Goal: Information Seeking & Learning: Understand process/instructions

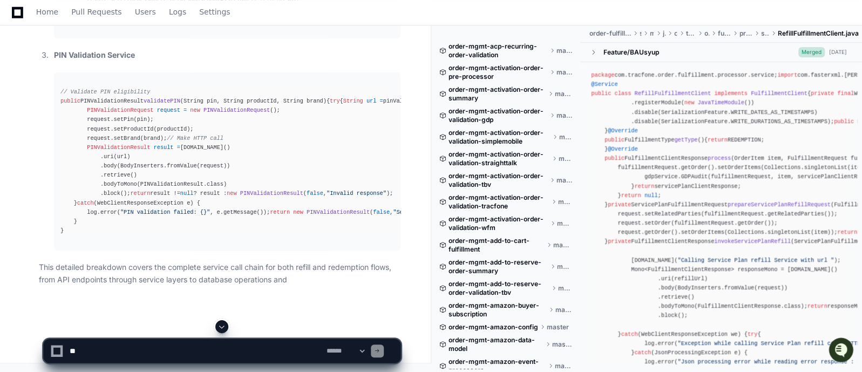
scroll to position [44690, 0]
click at [119, 343] on textarea at bounding box center [195, 351] width 257 height 24
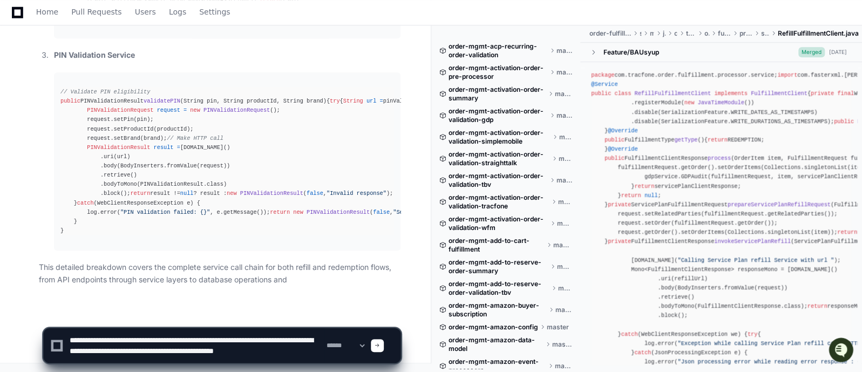
scroll to position [3, 0]
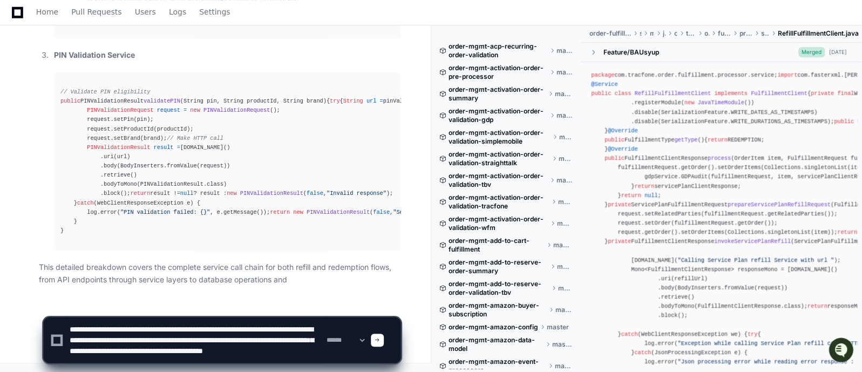
type textarea "**********"
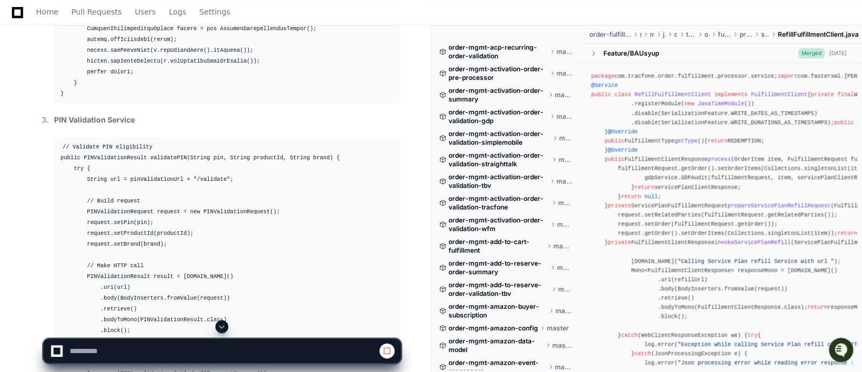
scroll to position [44697, 0]
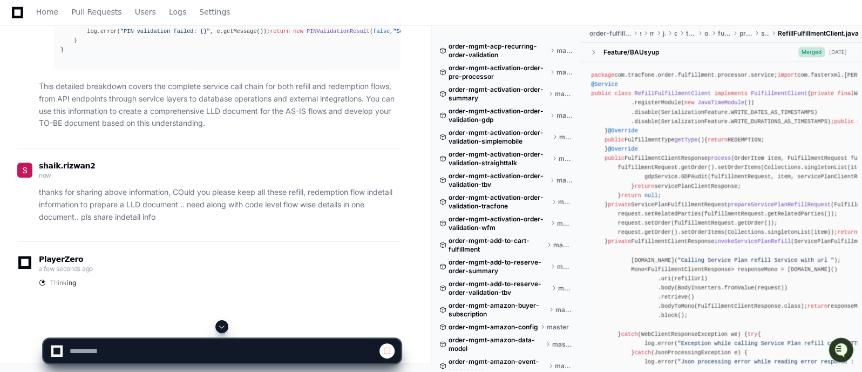
click at [300, 181] on div "shaik.rizwan2 now" at bounding box center [208, 172] width 383 height 18
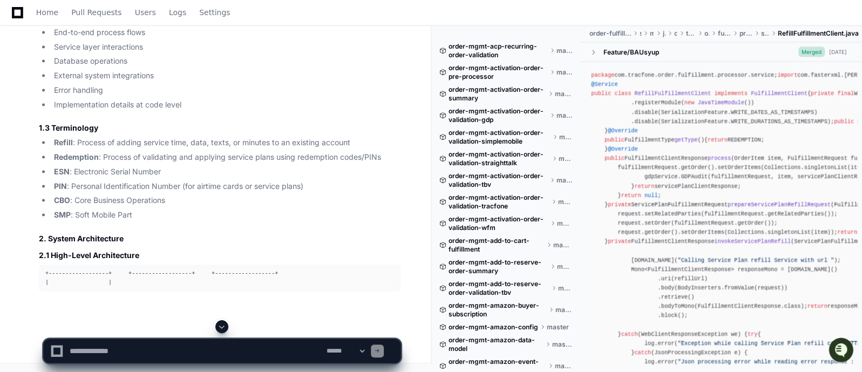
click at [221, 328] on span at bounding box center [222, 326] width 9 height 9
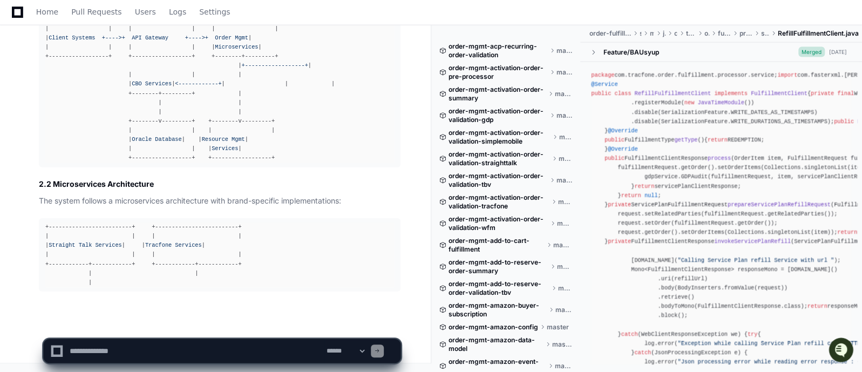
scroll to position [45640, 0]
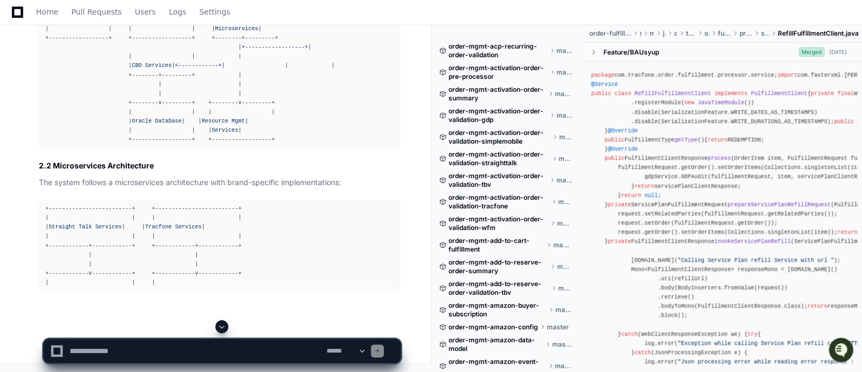
click at [224, 325] on span at bounding box center [222, 326] width 9 height 9
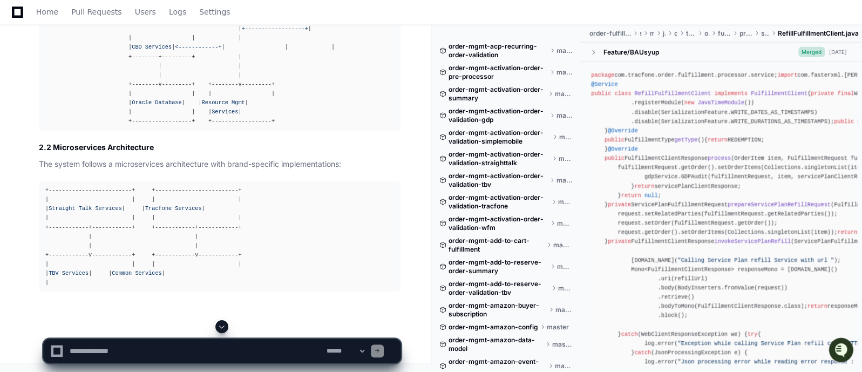
click at [224, 325] on span at bounding box center [222, 326] width 9 height 9
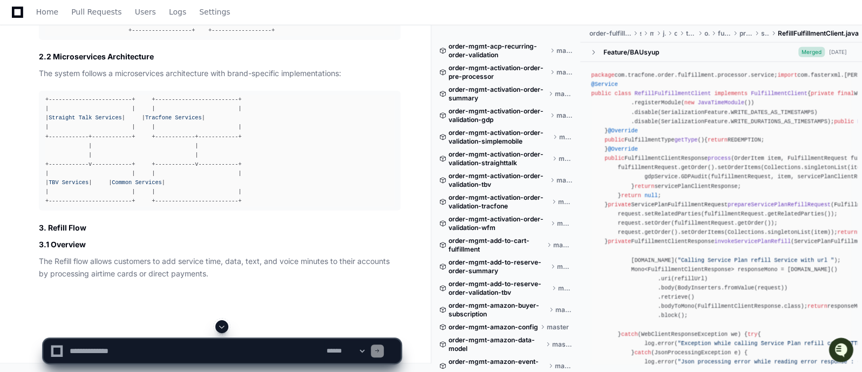
click at [221, 325] on span at bounding box center [222, 326] width 9 height 9
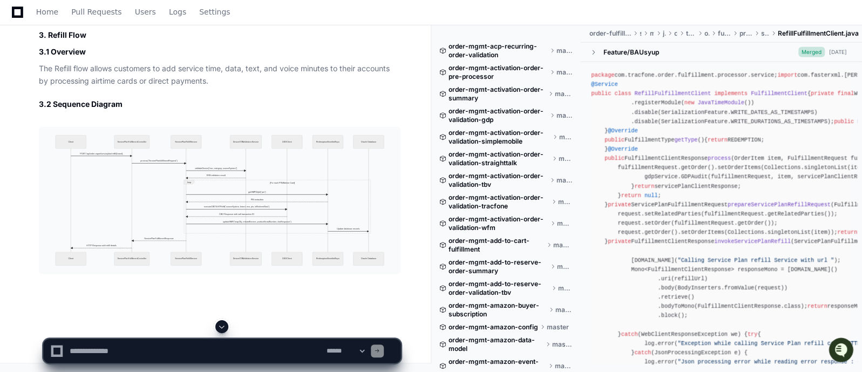
click at [225, 328] on span at bounding box center [222, 326] width 9 height 9
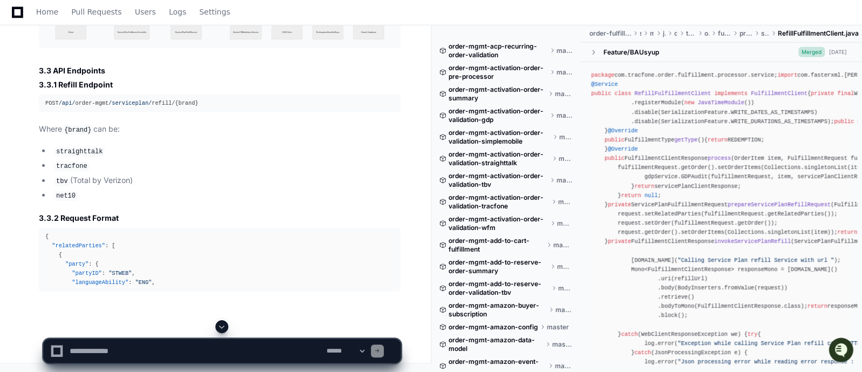
click at [225, 324] on span at bounding box center [222, 326] width 9 height 9
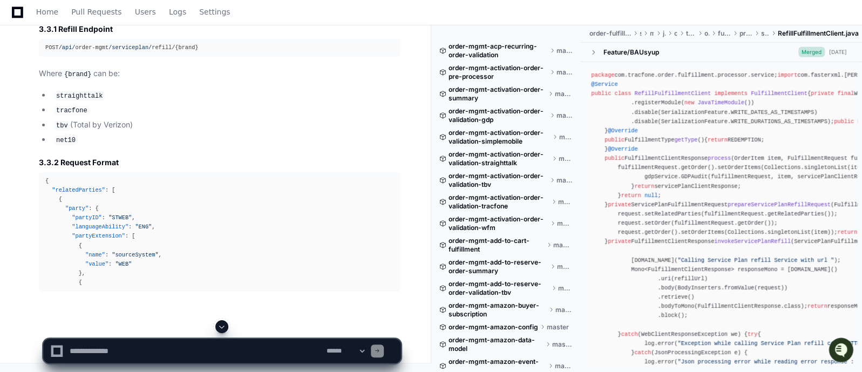
click at [225, 324] on span at bounding box center [222, 326] width 9 height 9
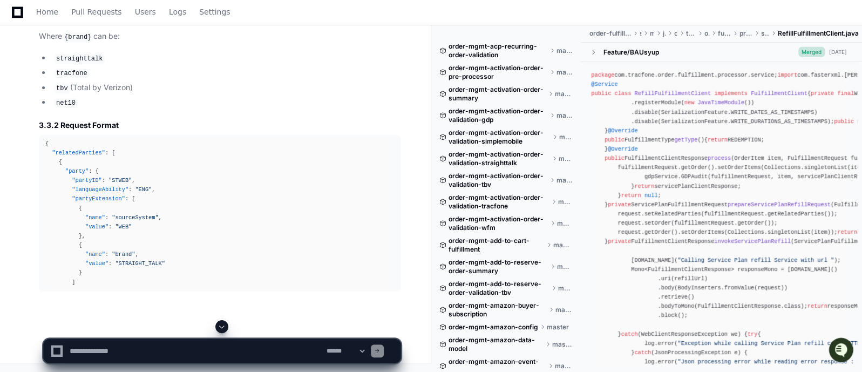
click at [222, 326] on span at bounding box center [222, 326] width 9 height 9
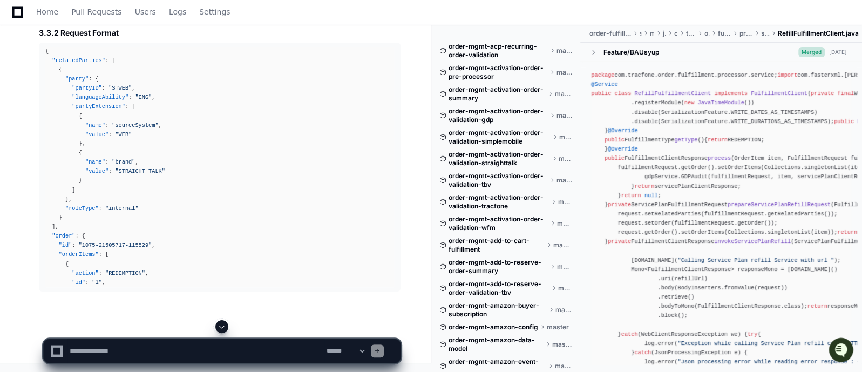
click at [221, 326] on span at bounding box center [222, 326] width 9 height 9
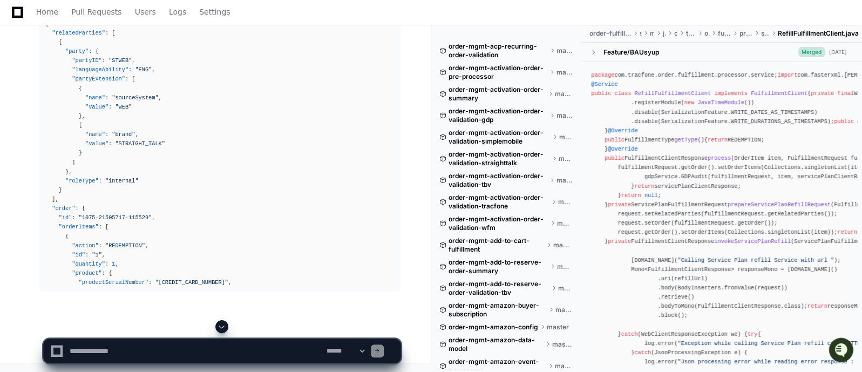
click at [221, 328] on span at bounding box center [222, 326] width 9 height 9
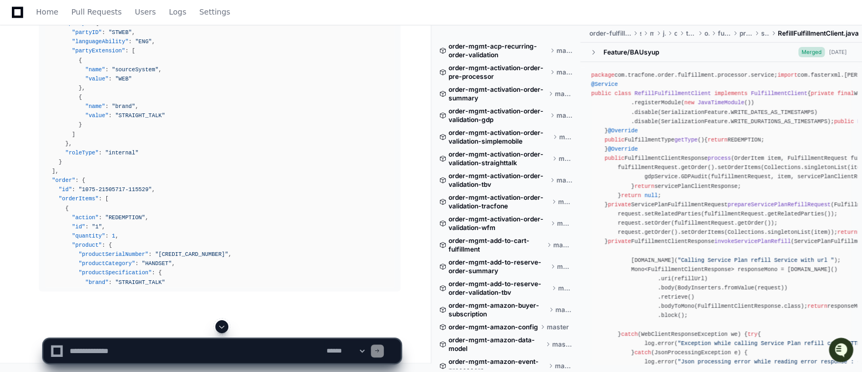
click at [224, 326] on span at bounding box center [222, 326] width 9 height 9
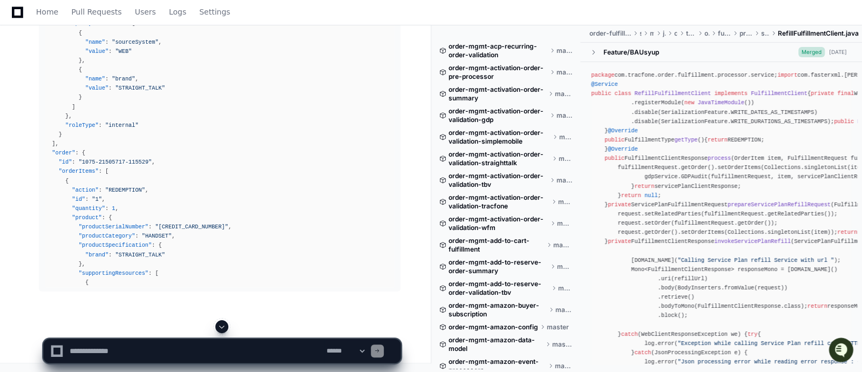
click at [224, 327] on span at bounding box center [222, 326] width 9 height 9
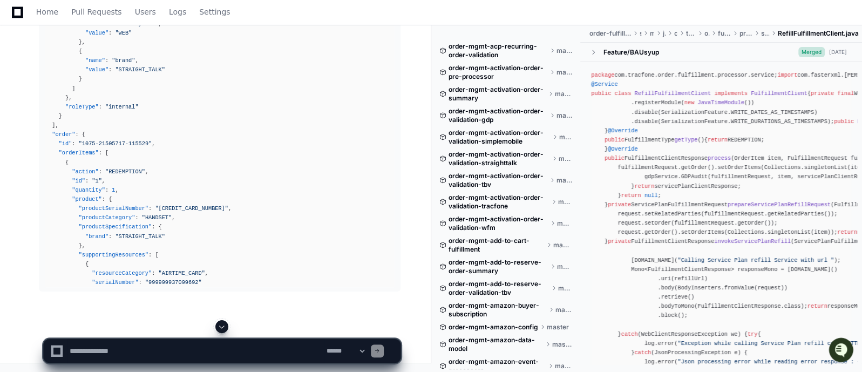
click at [222, 326] on span at bounding box center [222, 326] width 9 height 9
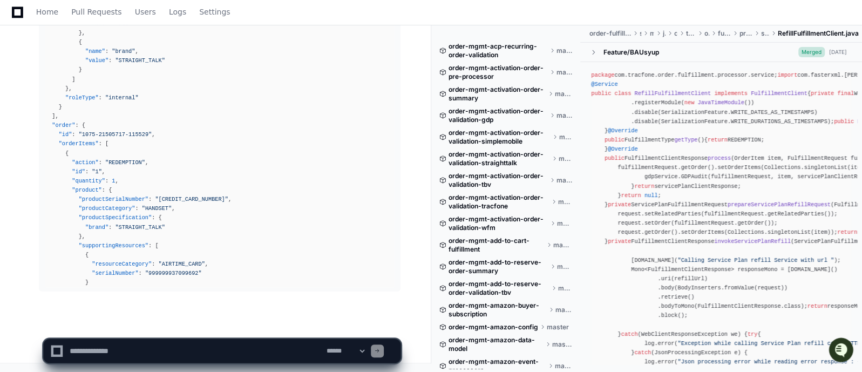
scroll to position [46481, 0]
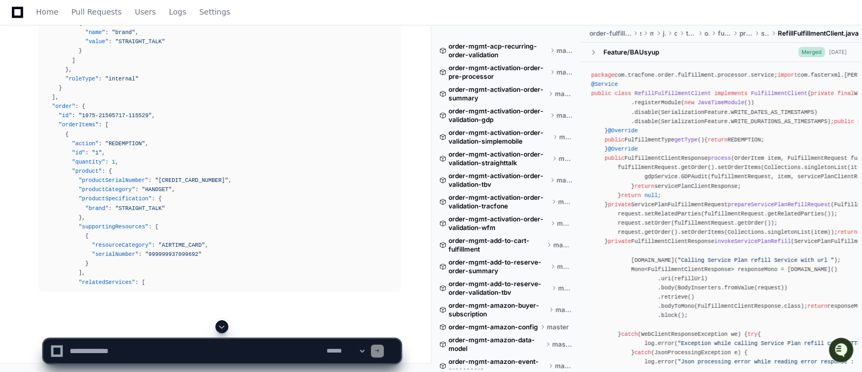
click at [222, 326] on span at bounding box center [222, 326] width 9 height 9
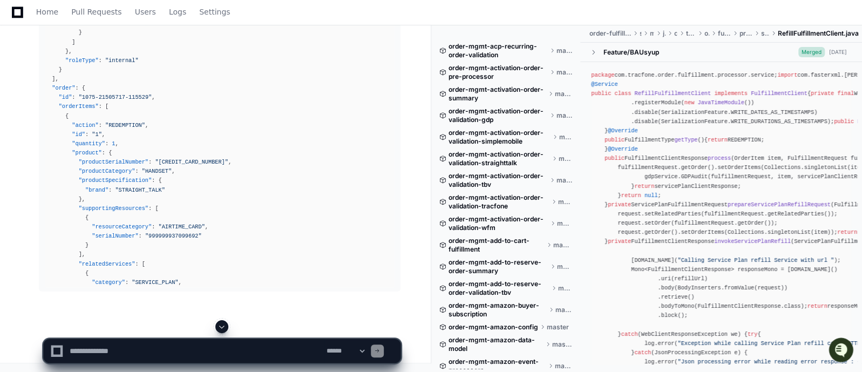
click at [222, 326] on span at bounding box center [222, 326] width 9 height 9
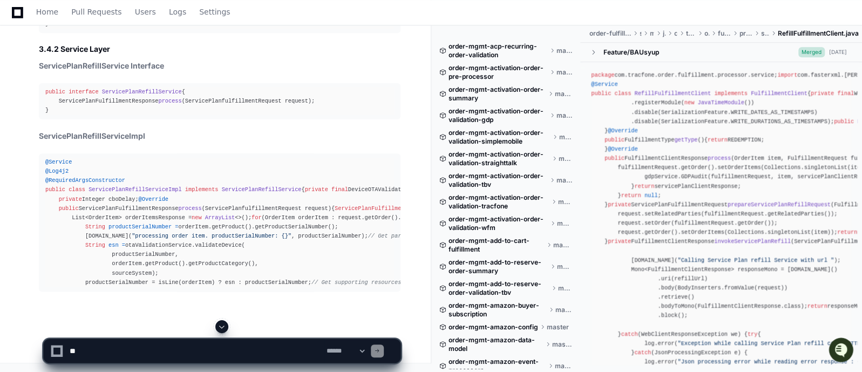
scroll to position [44937, 0]
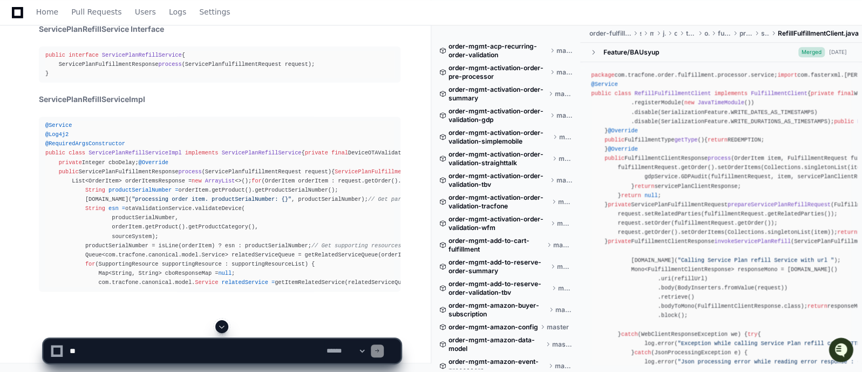
drag, startPoint x: 280, startPoint y: 97, endPoint x: 42, endPoint y: 104, distance: 238.8
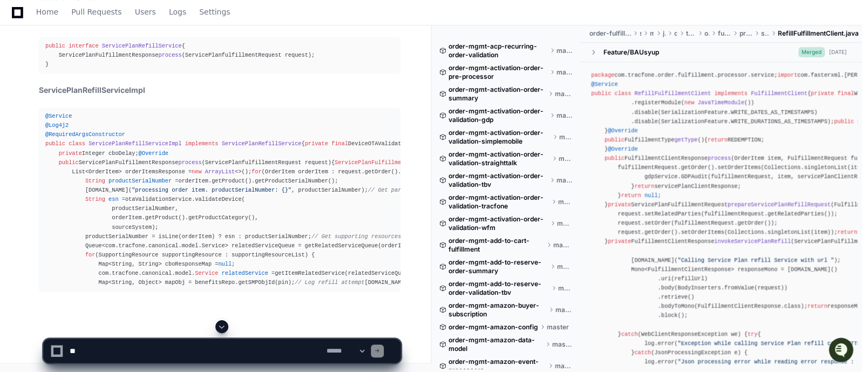
click at [221, 326] on span at bounding box center [222, 326] width 9 height 9
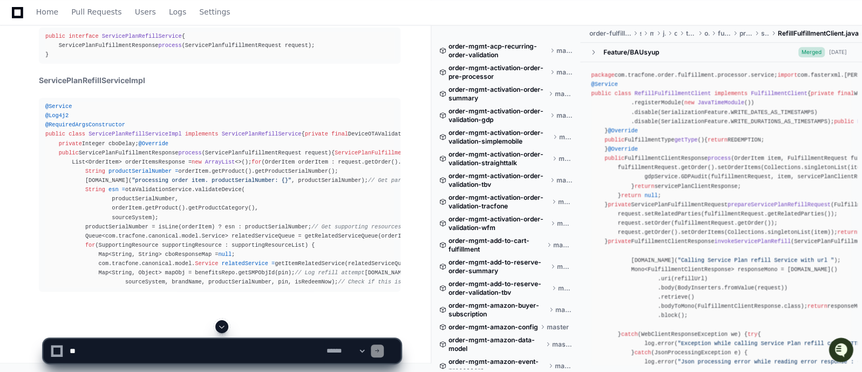
click at [221, 326] on span at bounding box center [222, 326] width 9 height 9
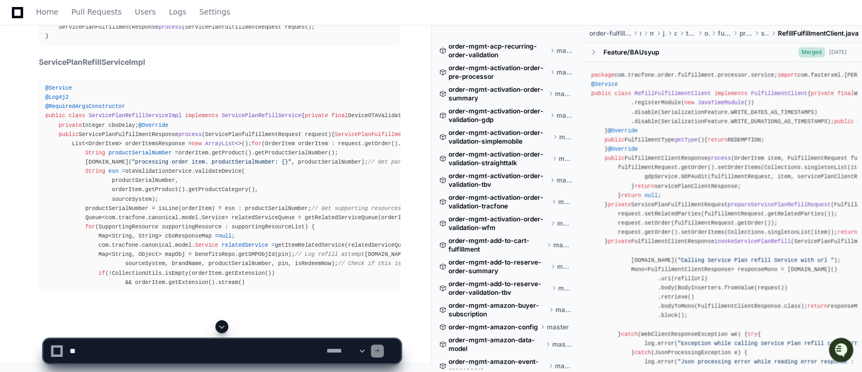
click at [223, 328] on span at bounding box center [222, 326] width 9 height 9
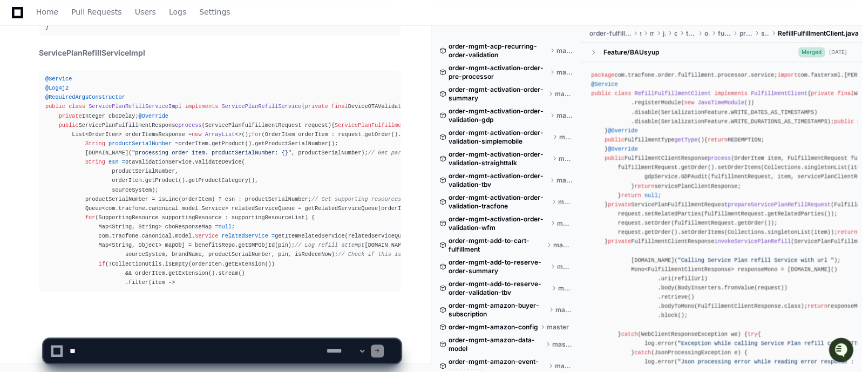
scroll to position [47967, 0]
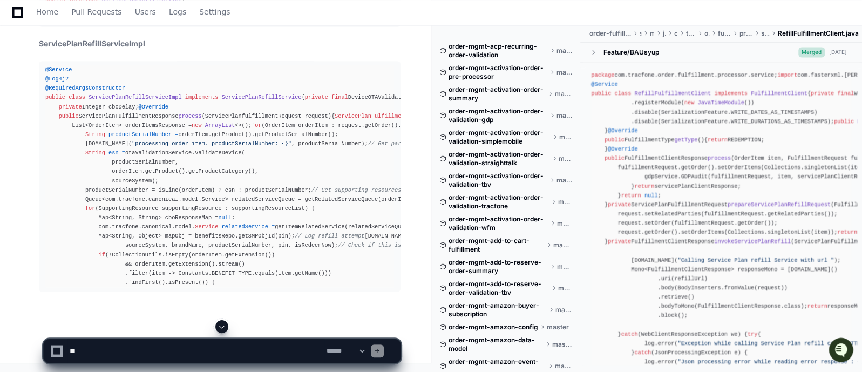
click at [221, 326] on span at bounding box center [222, 326] width 9 height 9
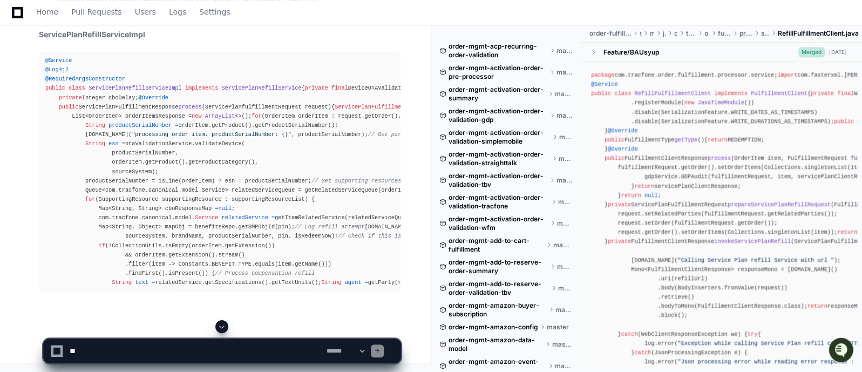
scroll to position [45952, 0]
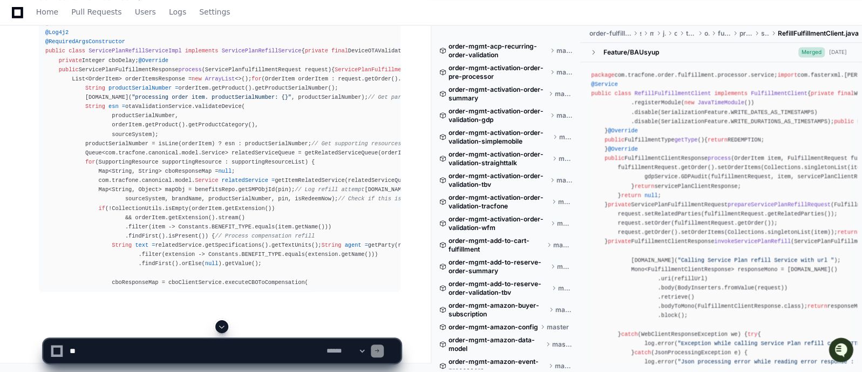
click at [222, 327] on span at bounding box center [222, 326] width 9 height 9
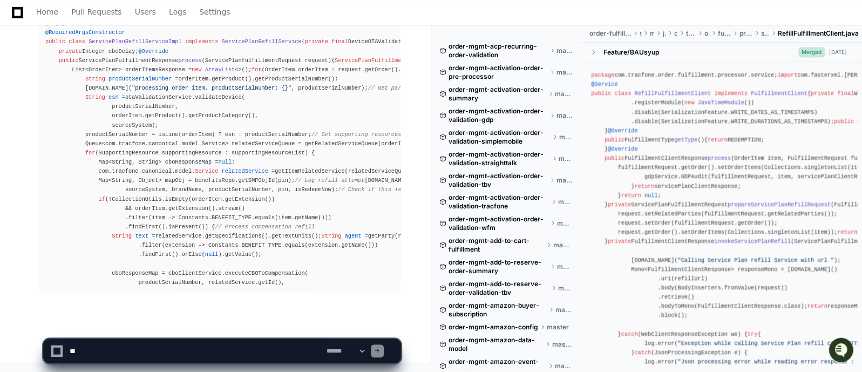
scroll to position [48087, 0]
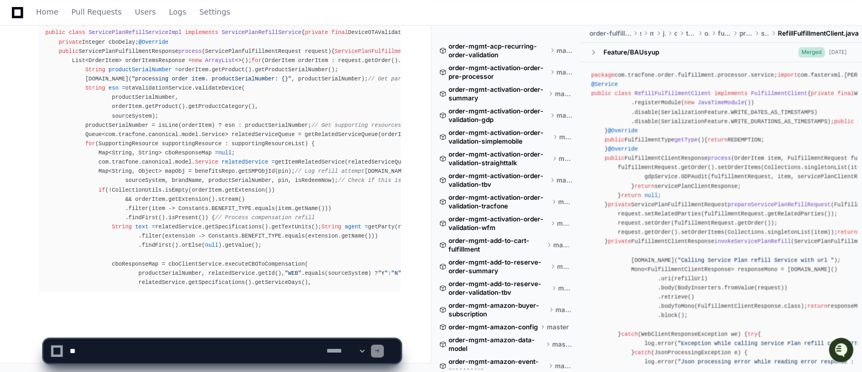
scroll to position [48115, 0]
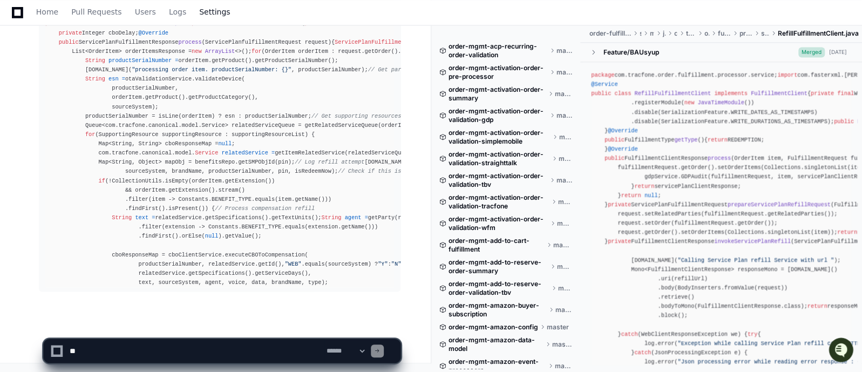
scroll to position [48115, 0]
click at [220, 326] on span at bounding box center [222, 326] width 9 height 9
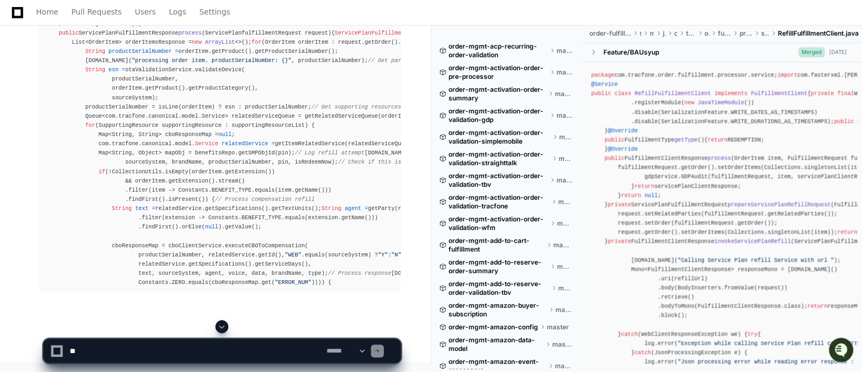
click at [222, 329] on span at bounding box center [222, 326] width 9 height 9
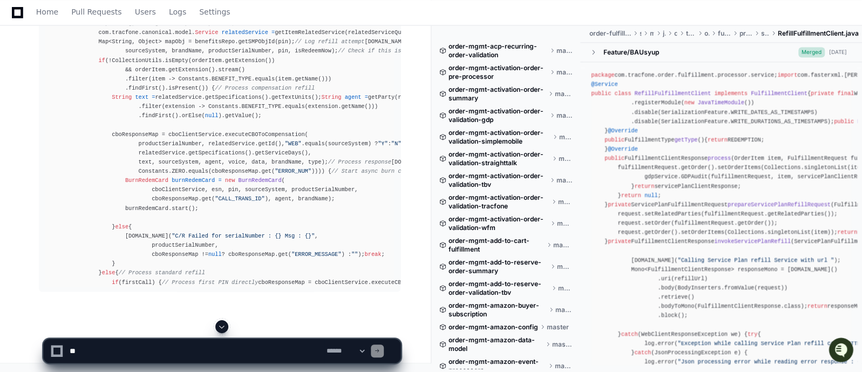
scroll to position [45043, 0]
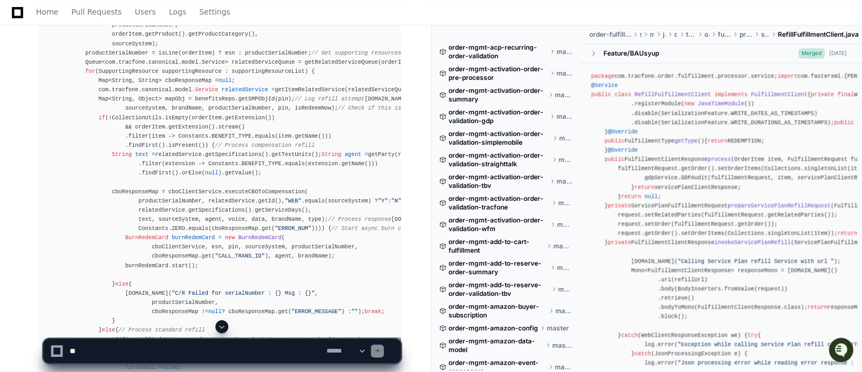
scroll to position [45043, 0]
click at [220, 326] on span at bounding box center [222, 326] width 9 height 9
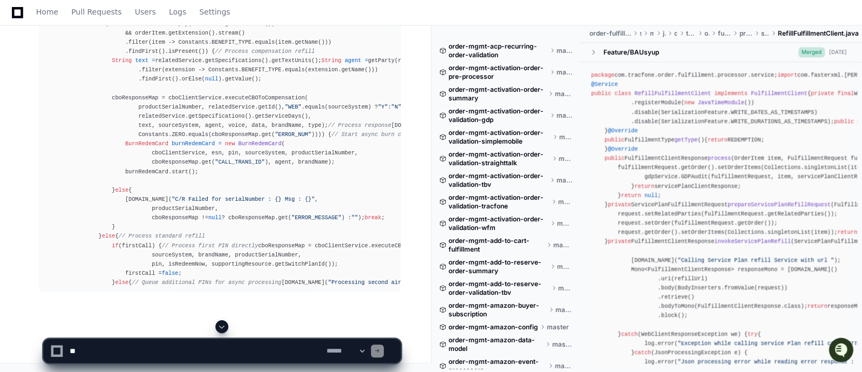
click at [219, 328] on span at bounding box center [222, 326] width 9 height 9
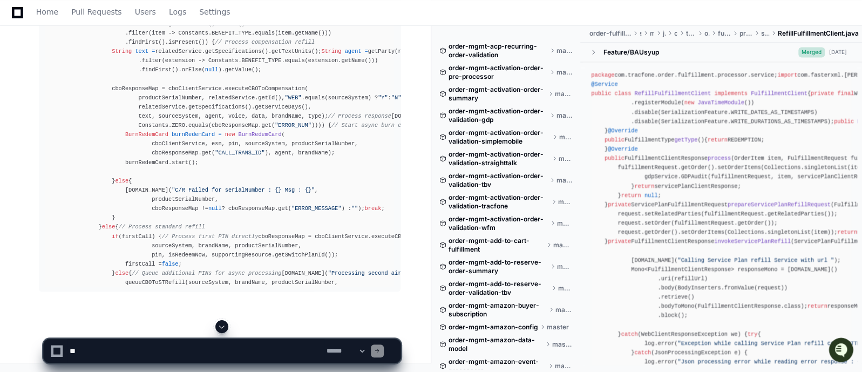
click at [221, 325] on span at bounding box center [222, 326] width 9 height 9
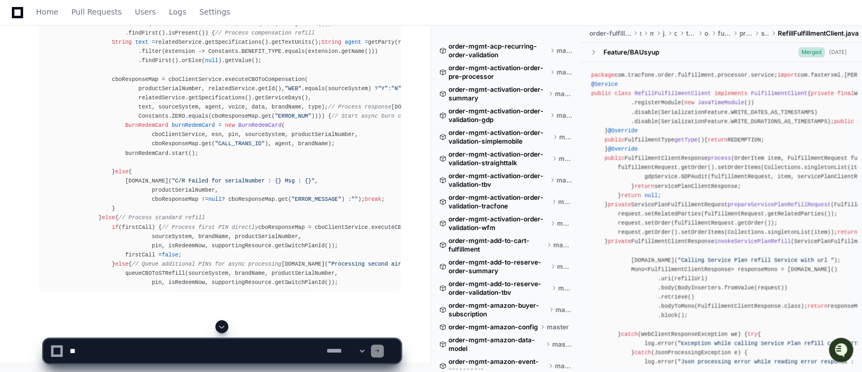
click at [221, 328] on span at bounding box center [222, 326] width 9 height 9
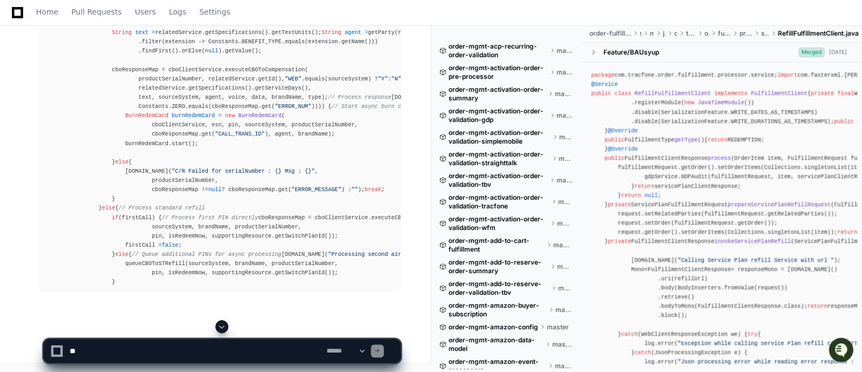
click at [221, 327] on span at bounding box center [222, 326] width 9 height 9
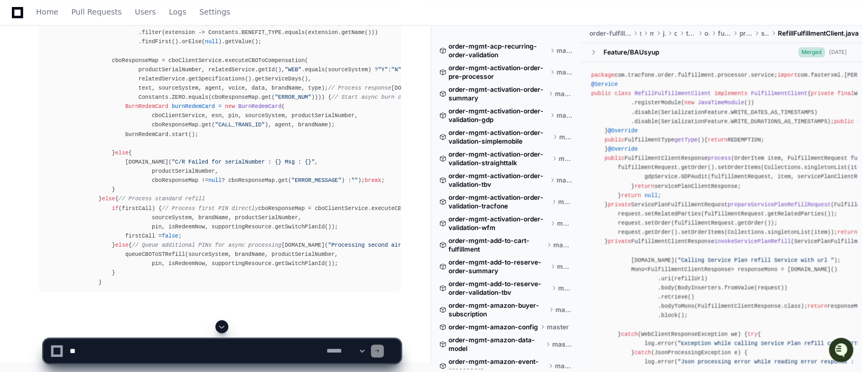
click at [219, 327] on span at bounding box center [222, 326] width 9 height 9
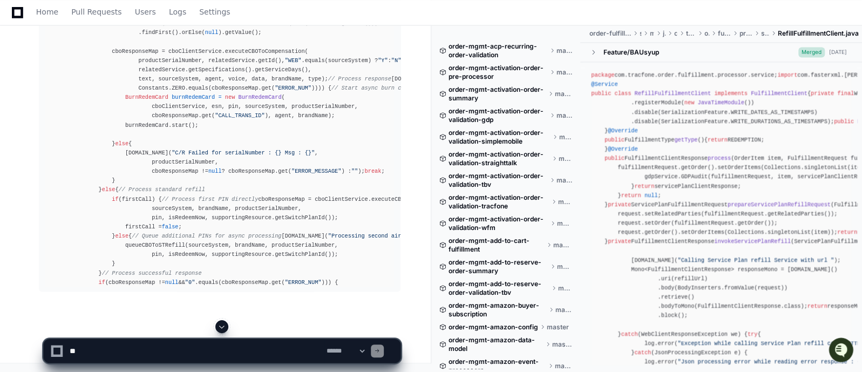
click at [221, 326] on span at bounding box center [222, 326] width 9 height 9
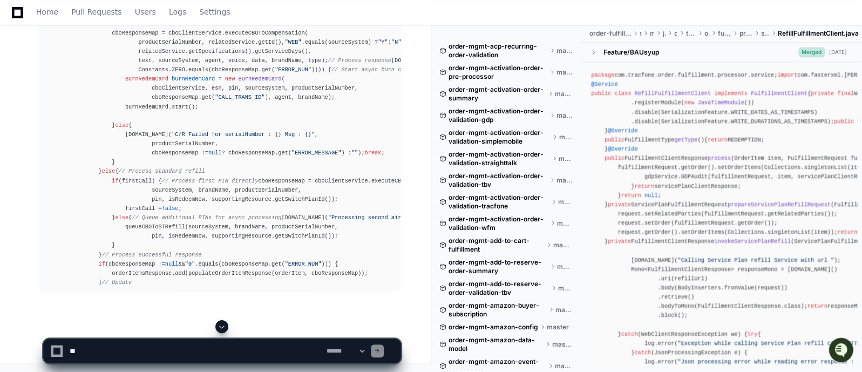
click at [222, 326] on span at bounding box center [222, 326] width 9 height 9
click at [221, 322] on span at bounding box center [222, 326] width 9 height 9
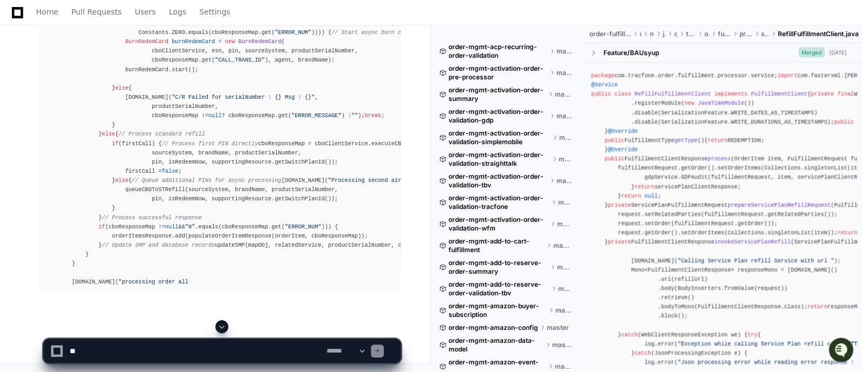
click at [222, 328] on span at bounding box center [222, 326] width 9 height 9
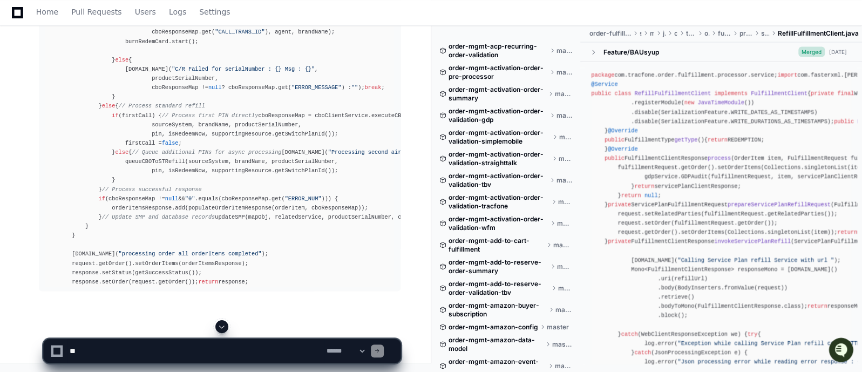
click at [224, 326] on span at bounding box center [222, 326] width 9 height 9
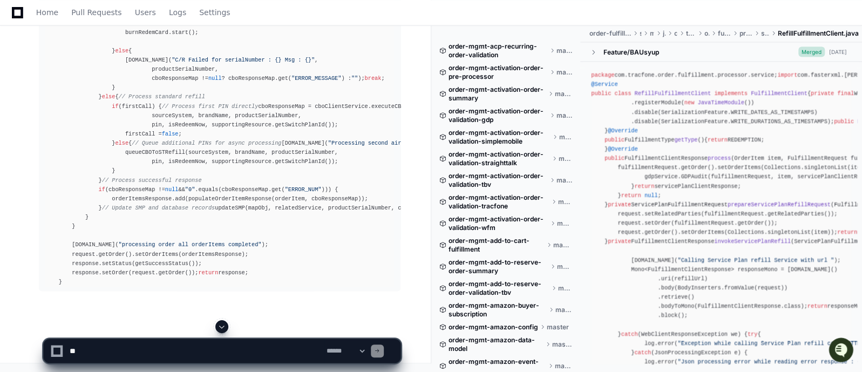
scroll to position [48578, 0]
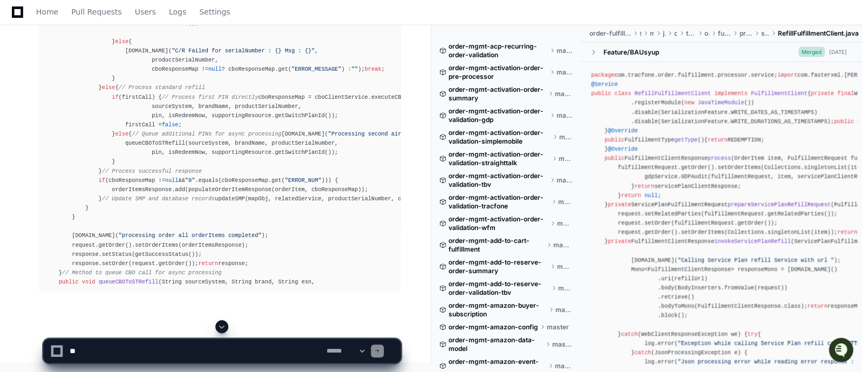
click at [226, 327] on span at bounding box center [222, 326] width 9 height 9
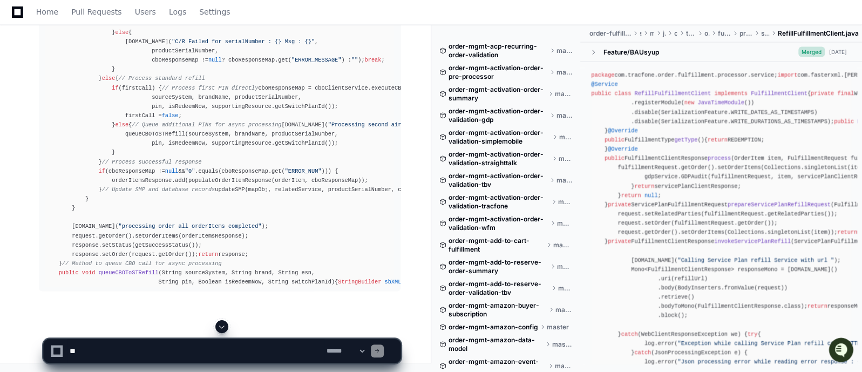
click at [220, 327] on span at bounding box center [222, 326] width 9 height 9
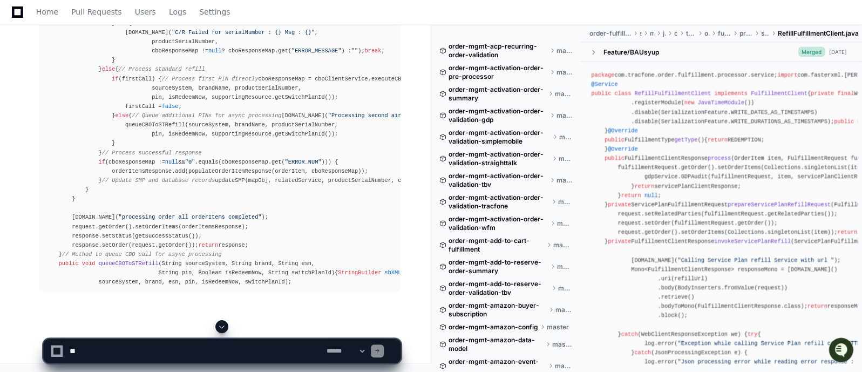
click at [224, 326] on span at bounding box center [222, 326] width 9 height 9
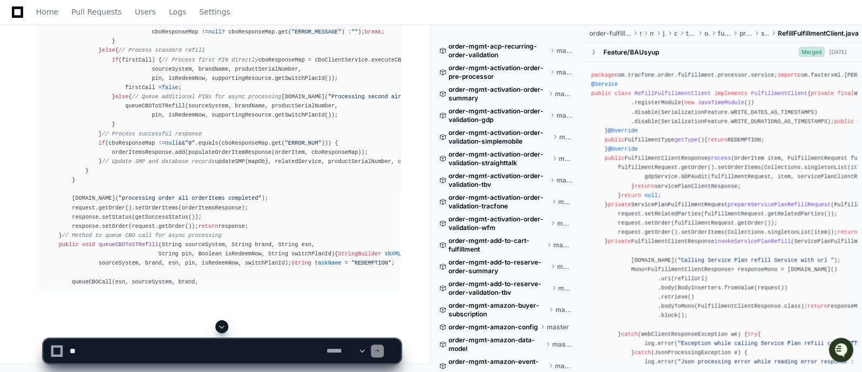
click at [223, 327] on span at bounding box center [222, 326] width 9 height 9
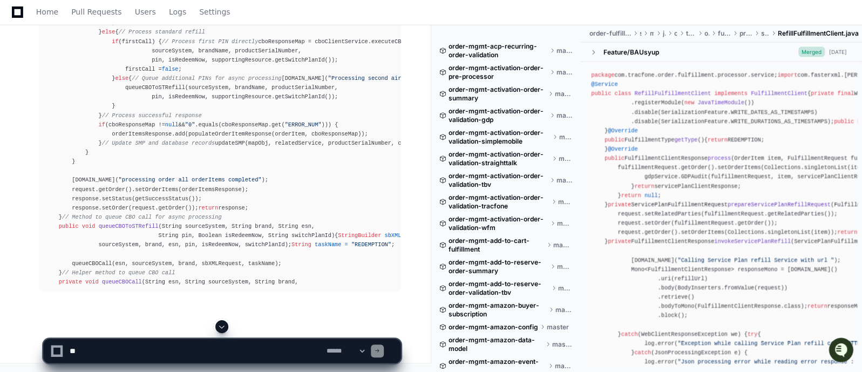
click at [223, 324] on span at bounding box center [222, 326] width 9 height 9
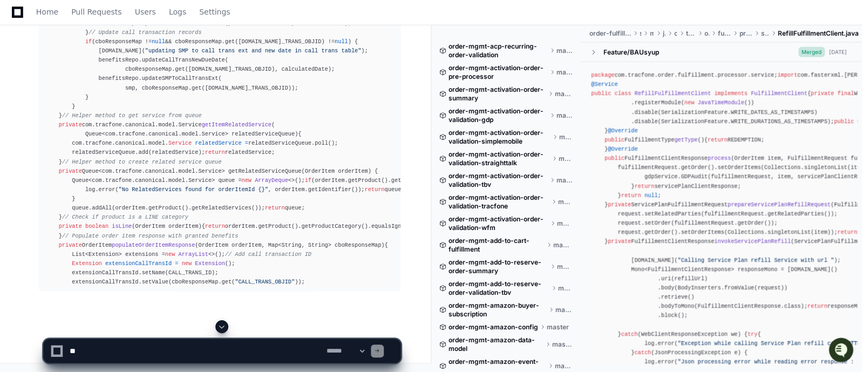
click at [224, 326] on span at bounding box center [222, 326] width 9 height 9
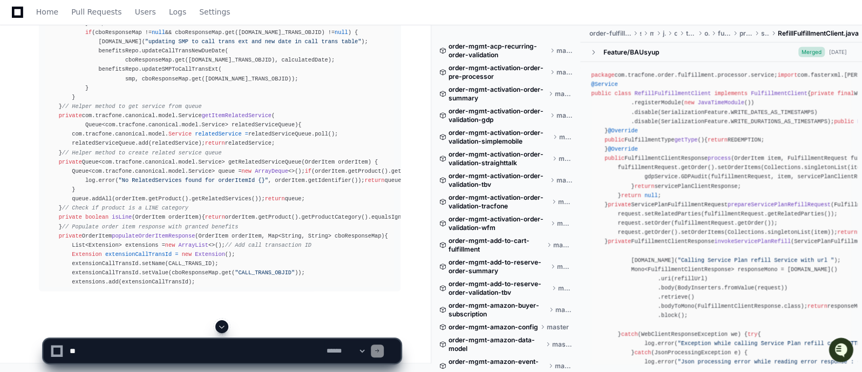
click at [224, 326] on span at bounding box center [222, 326] width 9 height 9
click at [220, 326] on span at bounding box center [222, 326] width 9 height 9
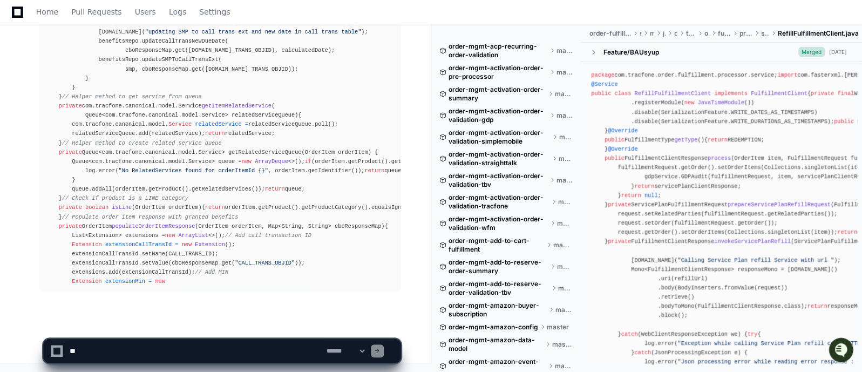
scroll to position [49429, 0]
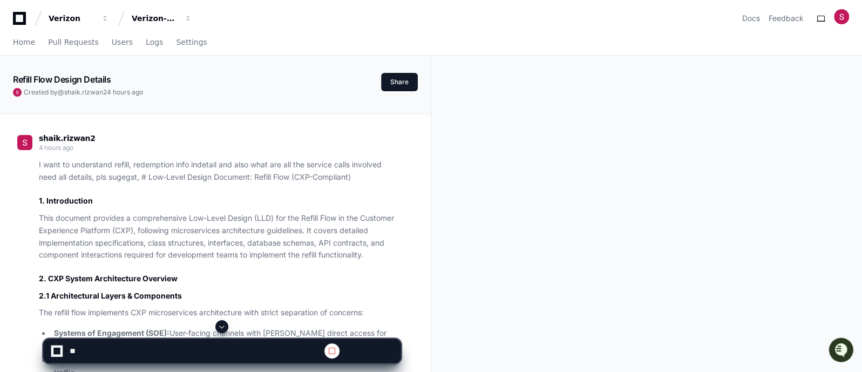
click at [222, 325] on span at bounding box center [222, 326] width 9 height 9
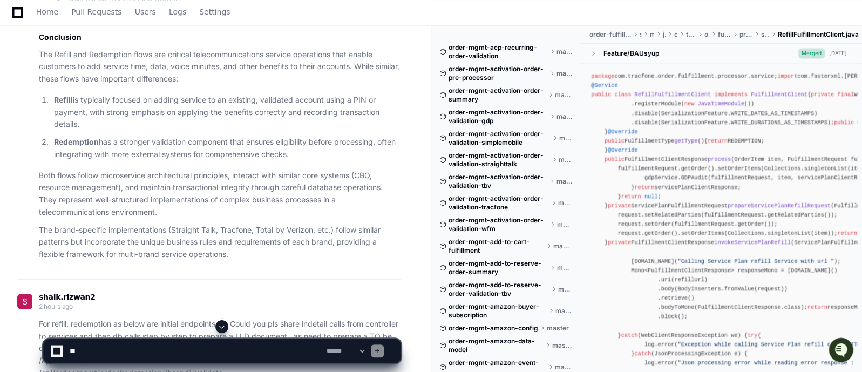
click at [222, 325] on span at bounding box center [222, 326] width 9 height 9
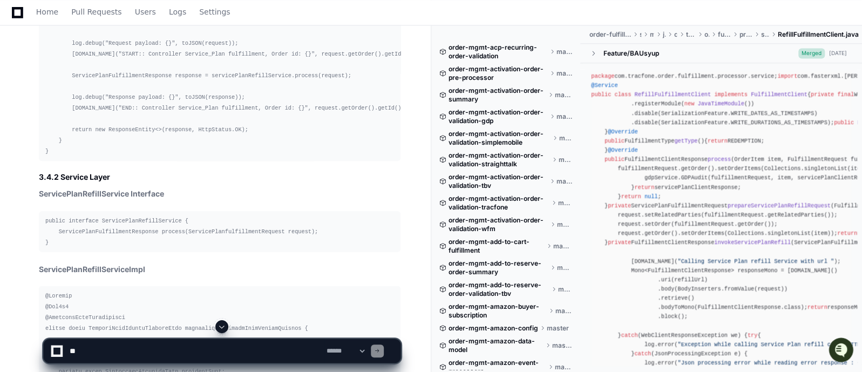
scroll to position [44982, 0]
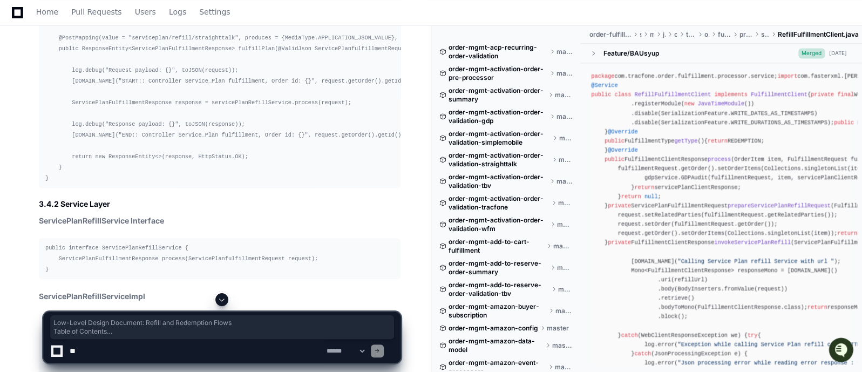
drag, startPoint x: 170, startPoint y: 230, endPoint x: 38, endPoint y: 57, distance: 217.7
copy article "Low-Level Design Document: Refill and Redemption Flows Table of Contents (#1-in…"
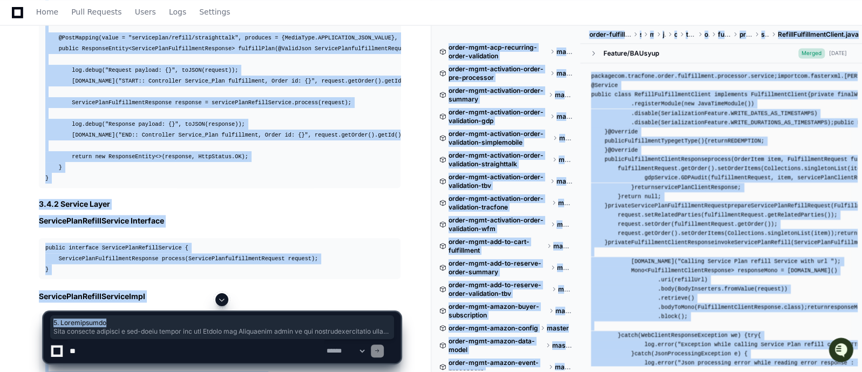
drag, startPoint x: 38, startPoint y: 249, endPoint x: 156, endPoint y: 323, distance: 138.3
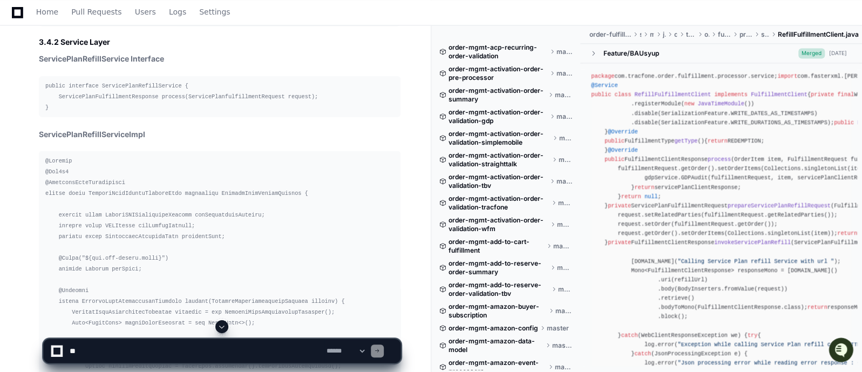
scroll to position [45171, 0]
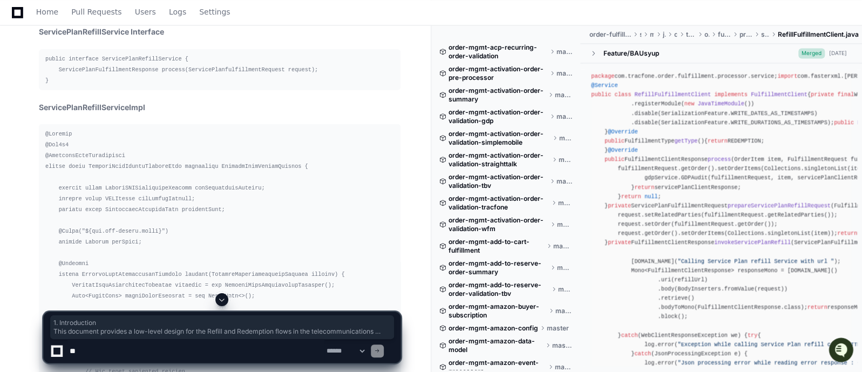
drag, startPoint x: 38, startPoint y: 62, endPoint x: 127, endPoint y: 269, distance: 225.5
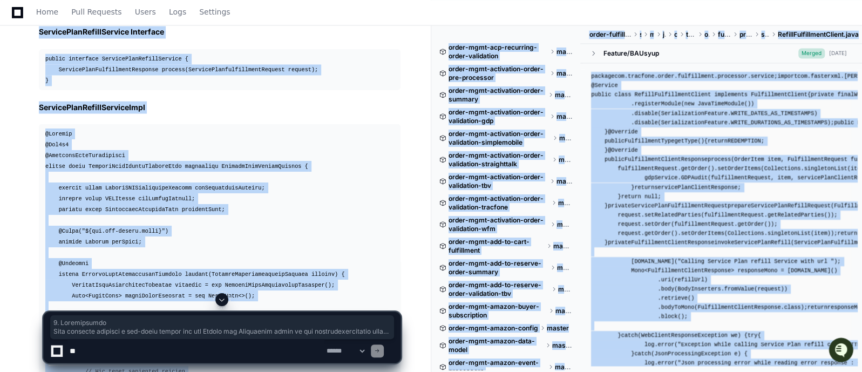
drag, startPoint x: 37, startPoint y: 57, endPoint x: 150, endPoint y: 302, distance: 270.1
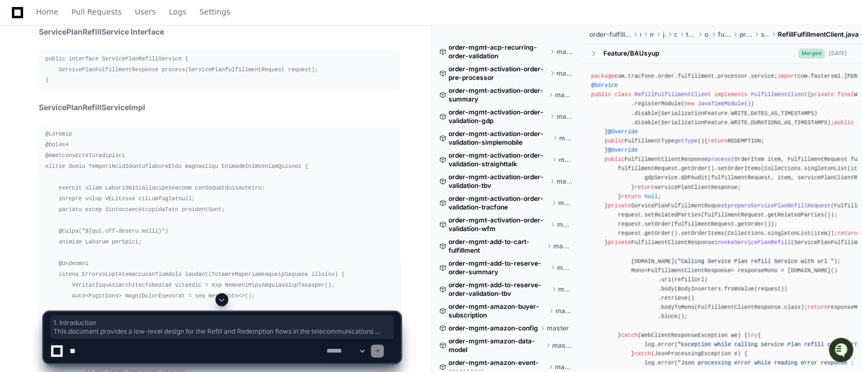
drag, startPoint x: 38, startPoint y: 61, endPoint x: 178, endPoint y: 166, distance: 175.2
copy article "1. Introduction This document provides a low-level design for the Refill and Re…"
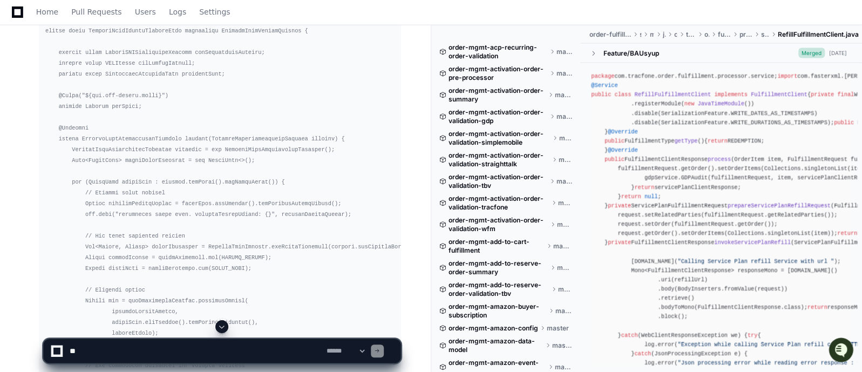
scroll to position [45333, 0]
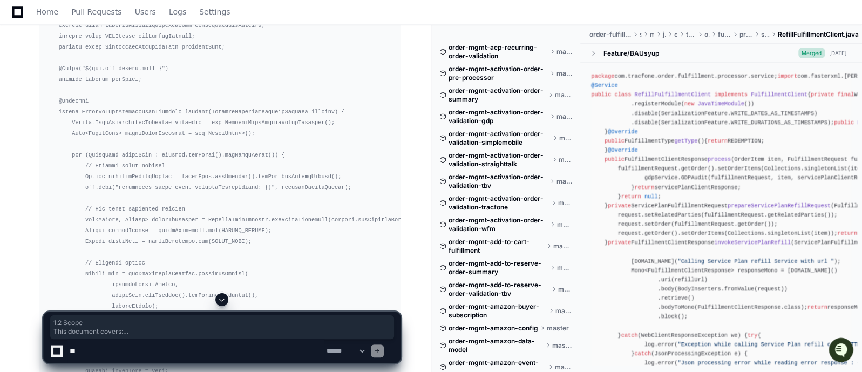
drag, startPoint x: 38, startPoint y: 31, endPoint x: 134, endPoint y: 249, distance: 238.4
copy article "1.2 Scope This document covers: End-to-end process flows Service layer interact…"
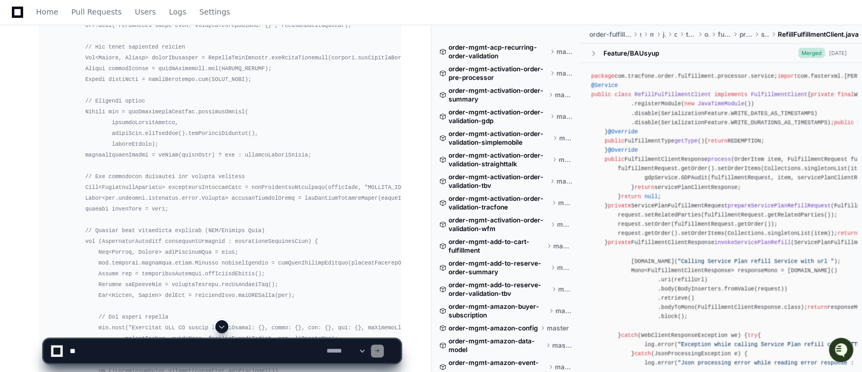
scroll to position [45522, 0]
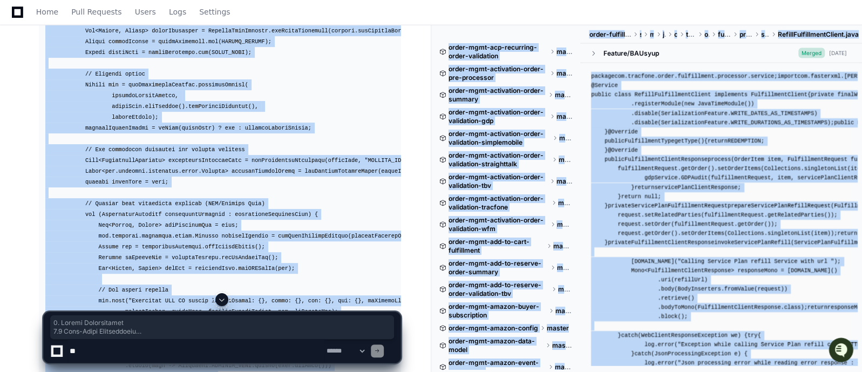
drag, startPoint x: 38, startPoint y: 86, endPoint x: 239, endPoint y: 294, distance: 289.5
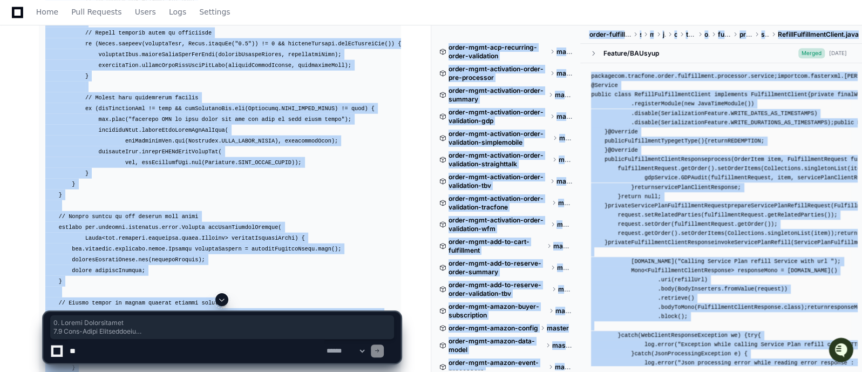
scroll to position [47735, 0]
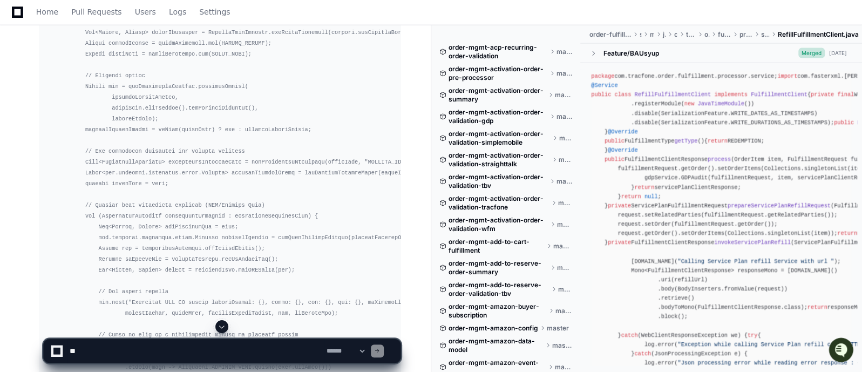
scroll to position [45548, 0]
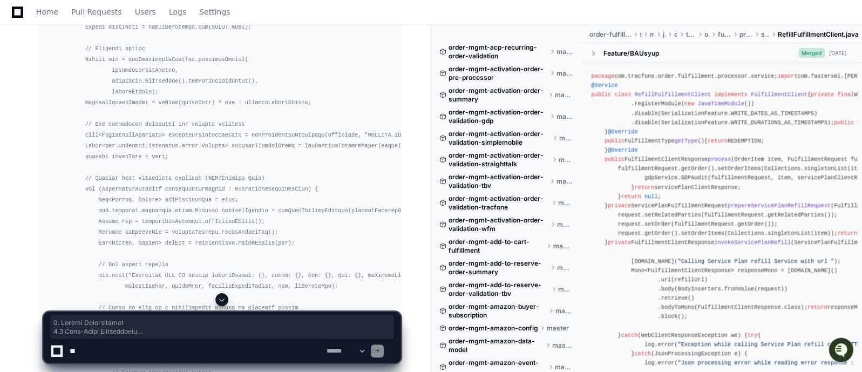
drag, startPoint x: 36, startPoint y: 58, endPoint x: 239, endPoint y: 271, distance: 293.7
copy article "2. System Architecture 2.1 High-Level Architecture +------------------+ +------…"
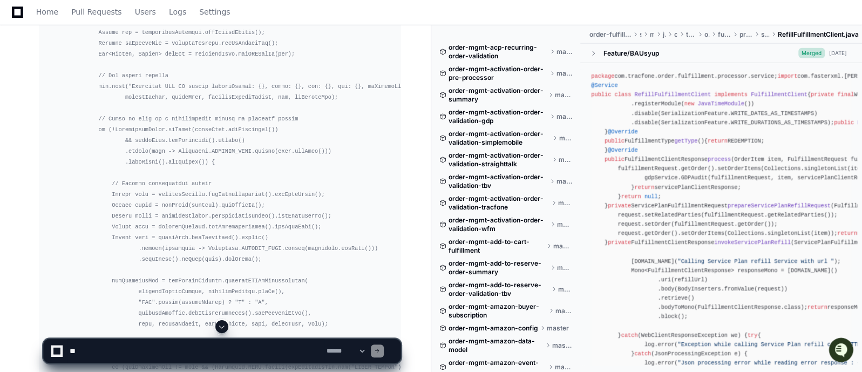
scroll to position [45764, 0]
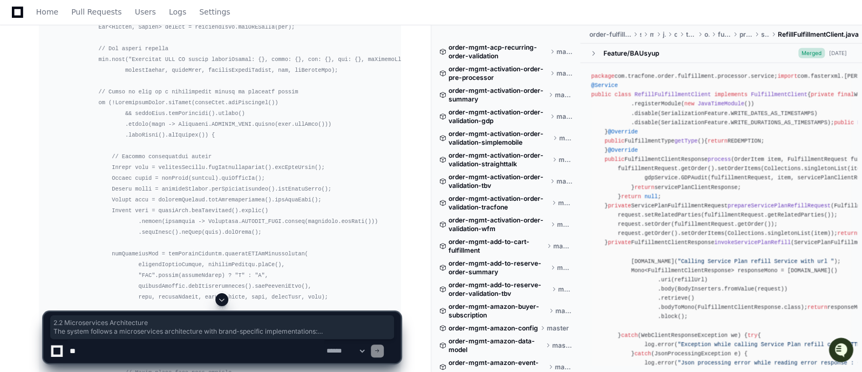
drag, startPoint x: 40, startPoint y: 90, endPoint x: 225, endPoint y: 247, distance: 242.8
copy article "2.2 Microservices Architecture The system follows a microservices architecture …"
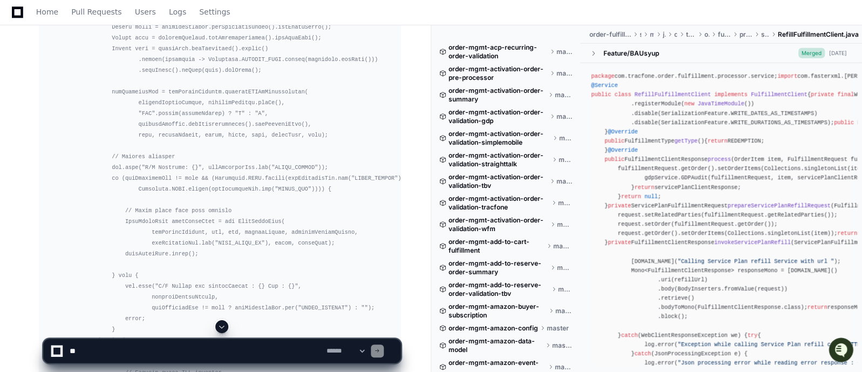
scroll to position [45953, 0]
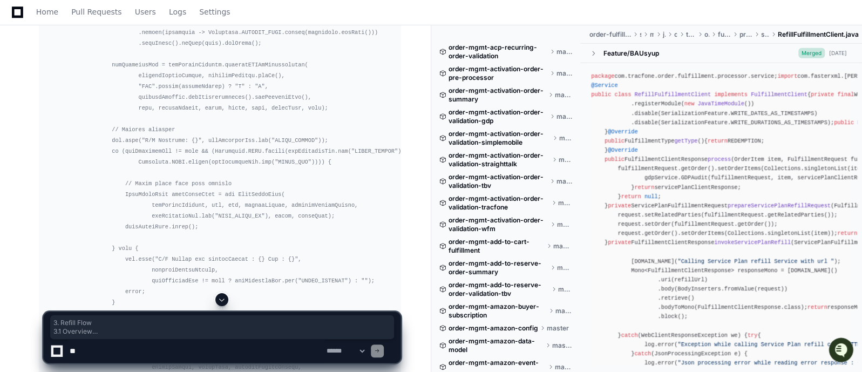
drag, startPoint x: 39, startPoint y: 90, endPoint x: 213, endPoint y: 136, distance: 180.2
copy article "3. Refill Flow 3.1 Overview The Refill flow allows customers to add service tim…"
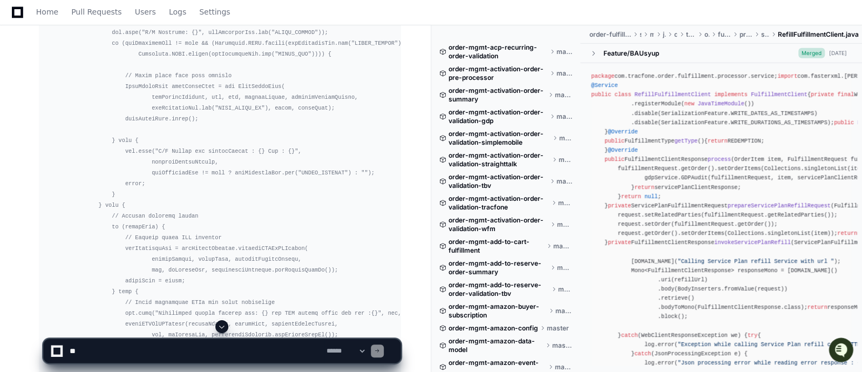
scroll to position [46034, 0]
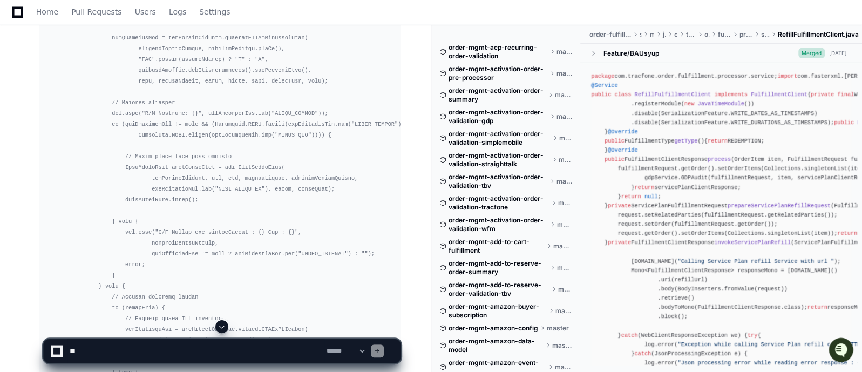
scroll to position [46007, 0]
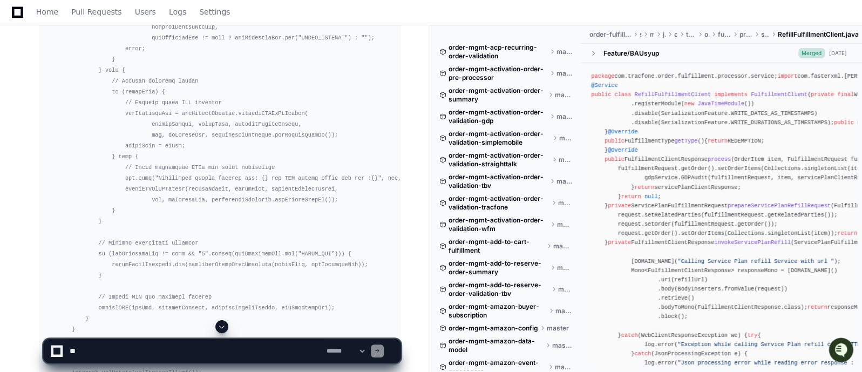
scroll to position [46223, 0]
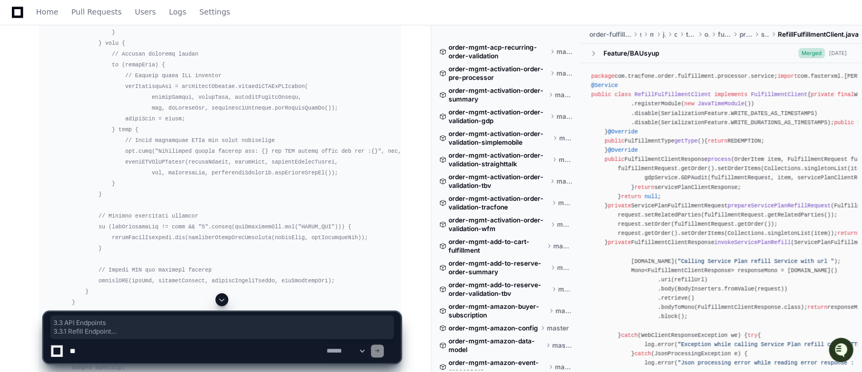
drag, startPoint x: 78, startPoint y: 206, endPoint x: 37, endPoint y: 85, distance: 127.5
copy article "3.3 API Endpoints 3.3.1 Refill Endpoint POST /api/order-mgmt/serviceplan/refill…"
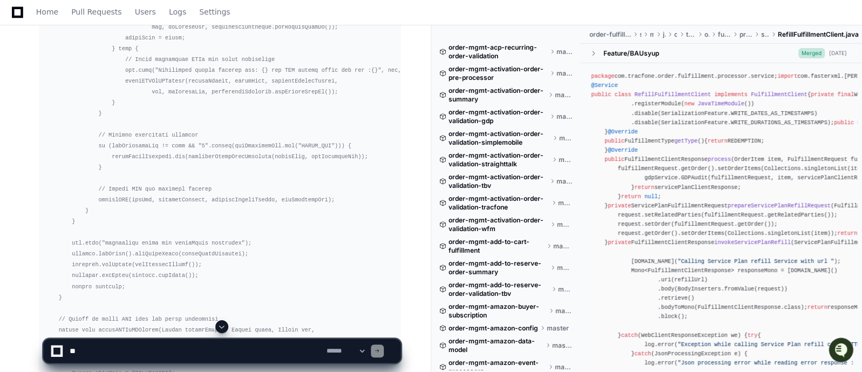
scroll to position [46331, 0]
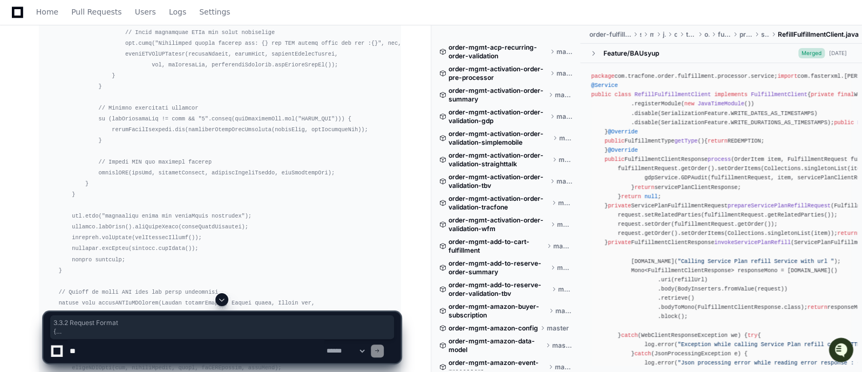
drag, startPoint x: 39, startPoint y: 119, endPoint x: 100, endPoint y: 254, distance: 148.8
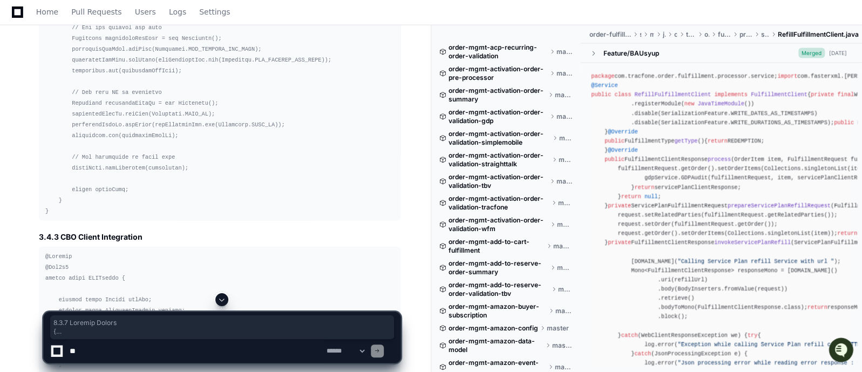
scroll to position [47863, 0]
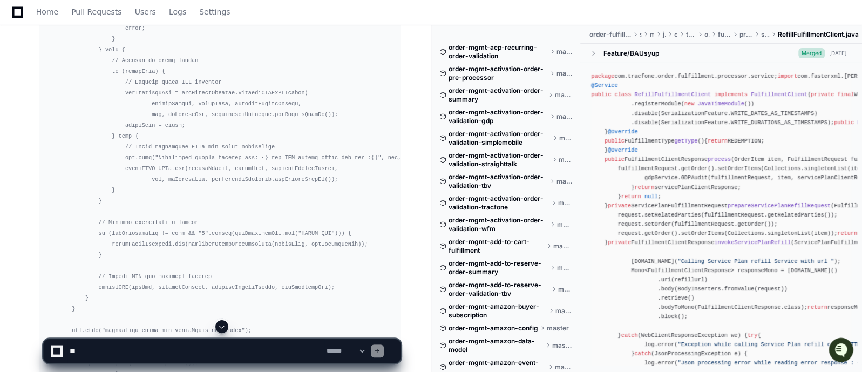
scroll to position [46297, 0]
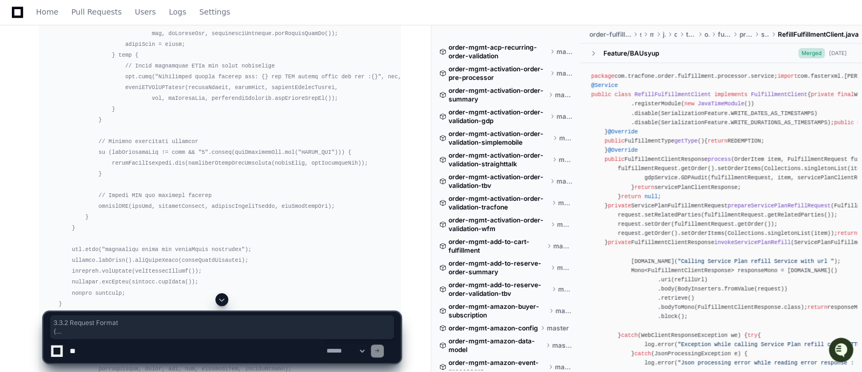
drag, startPoint x: 39, startPoint y: 151, endPoint x: 121, endPoint y: 252, distance: 130.1
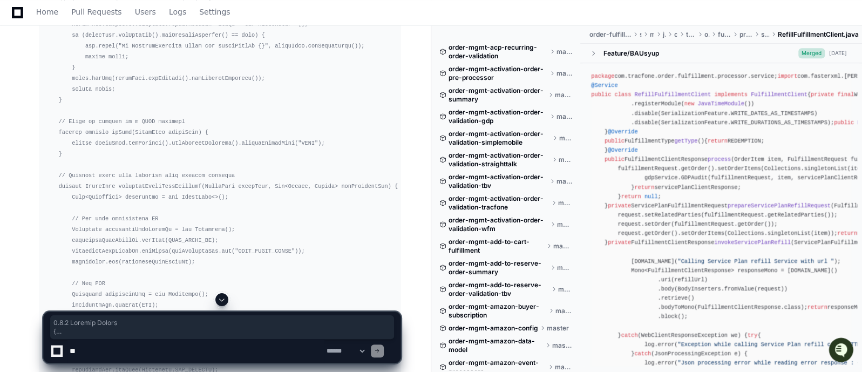
scroll to position [47311, 0]
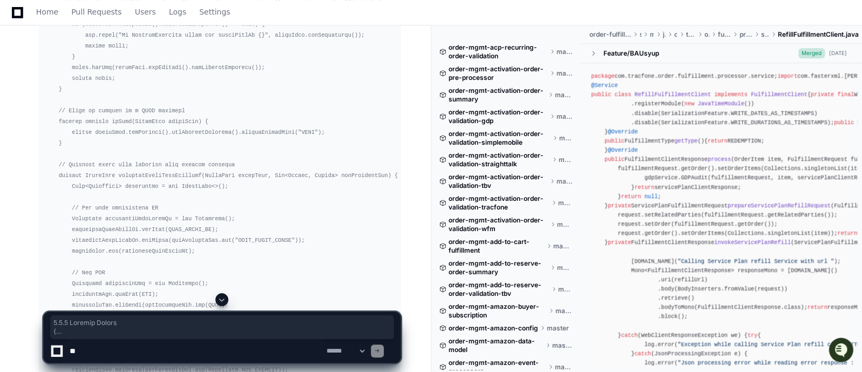
copy article "3.3.2 Request Format { "relatedParties": [ { "party": { "partyID": "STWEB", "la…"
drag, startPoint x: 40, startPoint y: 268, endPoint x: 92, endPoint y: 282, distance: 53.7
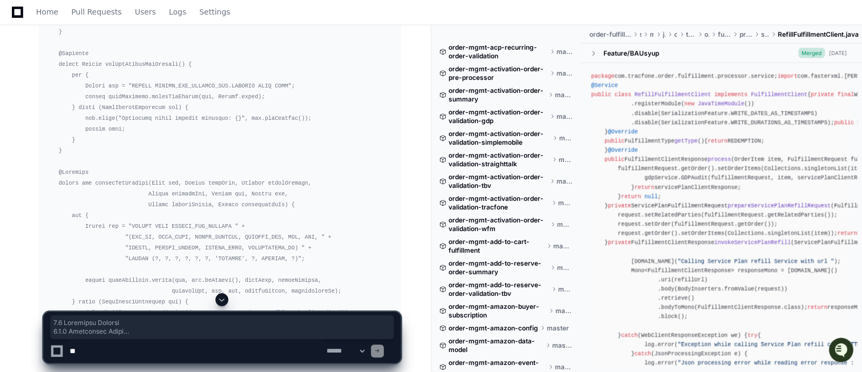
scroll to position [50633, 0]
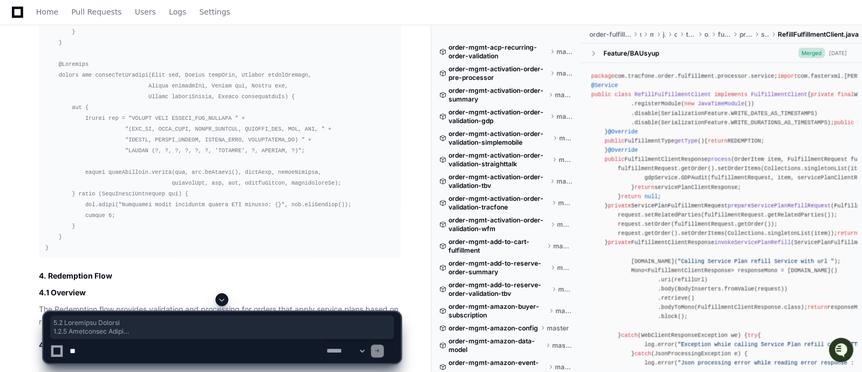
copy article "3.4 Component Details 3.4.1 Controller Layer ServicePlanFulfillmentController @…"
drag, startPoint x: 39, startPoint y: 165, endPoint x: 121, endPoint y: 198, distance: 88.4
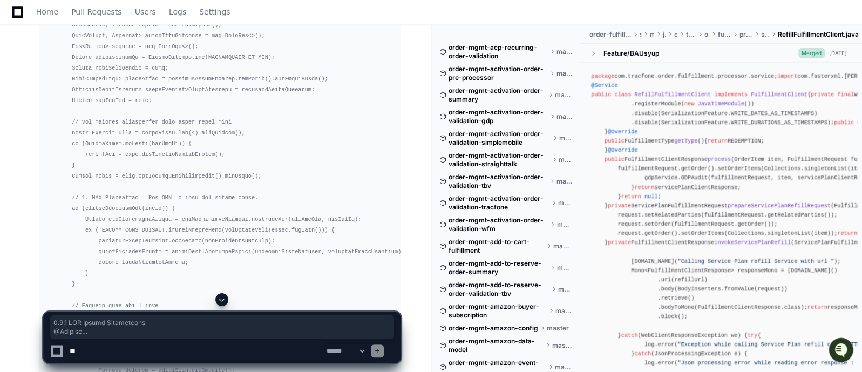
scroll to position [53455, 0]
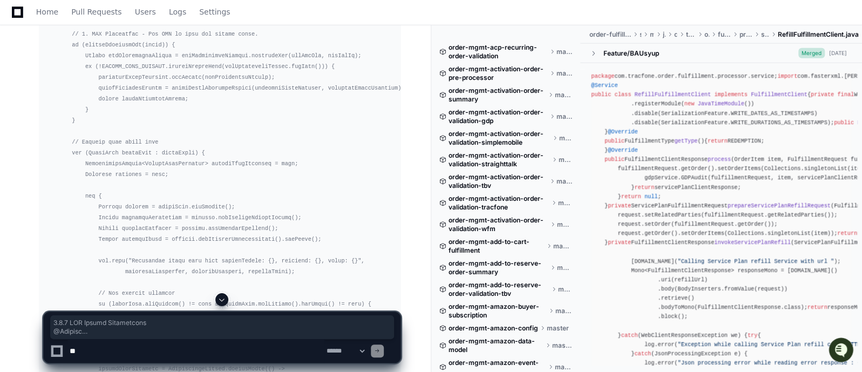
drag, startPoint x: 40, startPoint y: 134, endPoint x: 349, endPoint y: 179, distance: 312.1
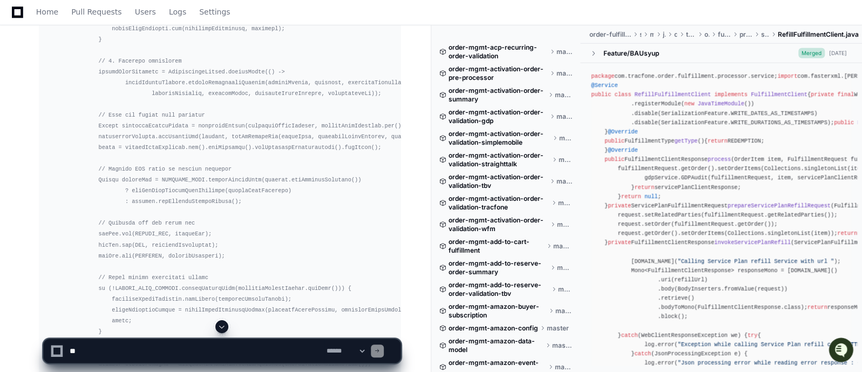
scroll to position [53698, 0]
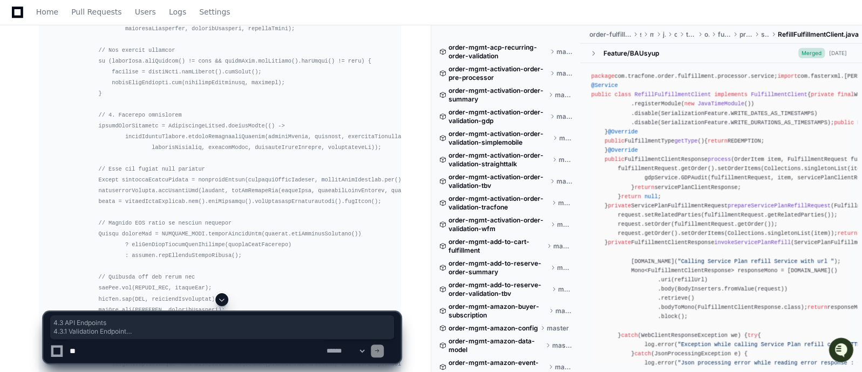
drag, startPoint x: 39, startPoint y: 151, endPoint x: 160, endPoint y: 272, distance: 170.3
click at [160, 272] on article "Low-Level Design Document: Refill and Redemption Flows Table of Contents (#1-in…" at bounding box center [220, 366] width 362 height 23435
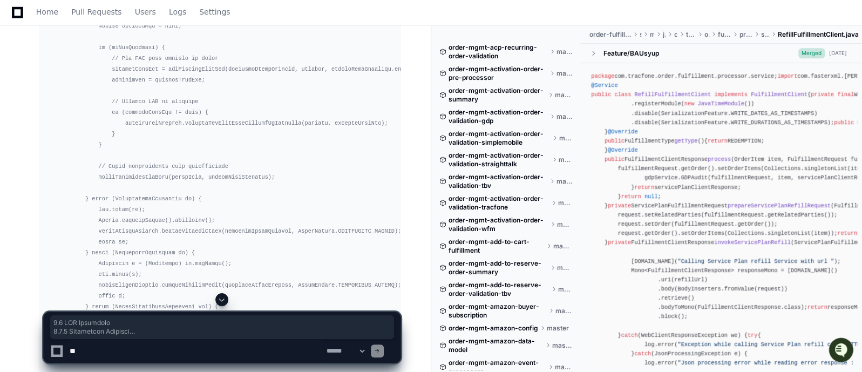
scroll to position [54760, 0]
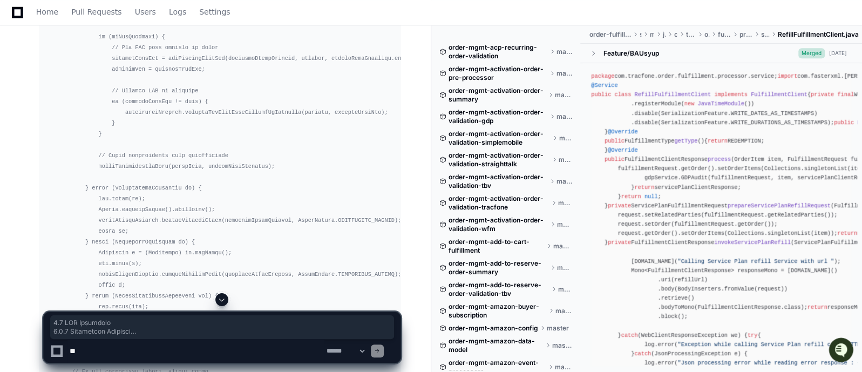
drag, startPoint x: 38, startPoint y: 213, endPoint x: 205, endPoint y: 266, distance: 175.5
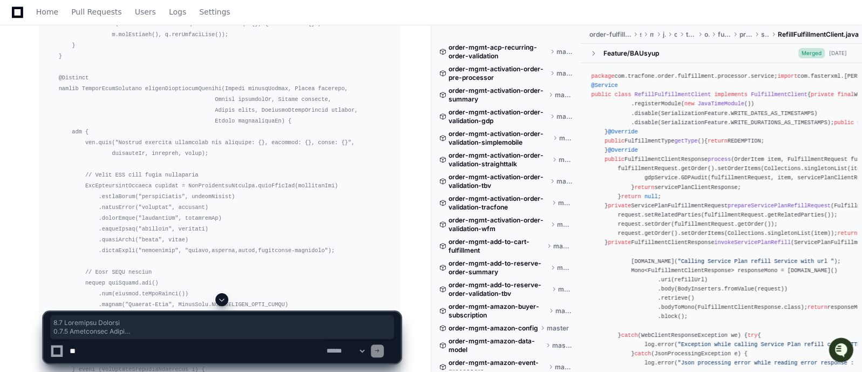
scroll to position [59347, 0]
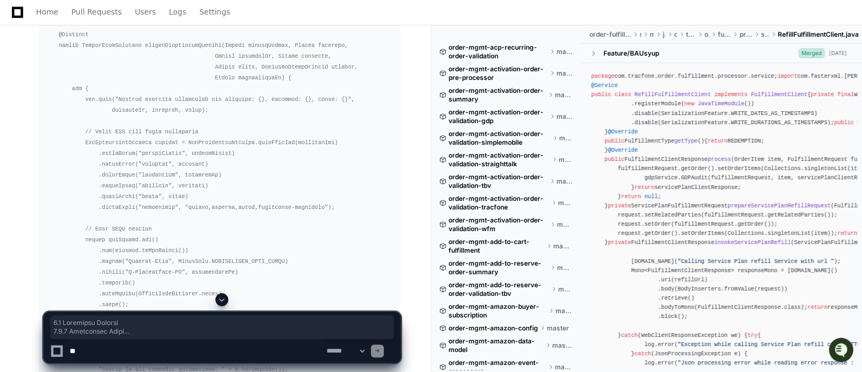
drag, startPoint x: 38, startPoint y: 143, endPoint x: 141, endPoint y: 189, distance: 112.6
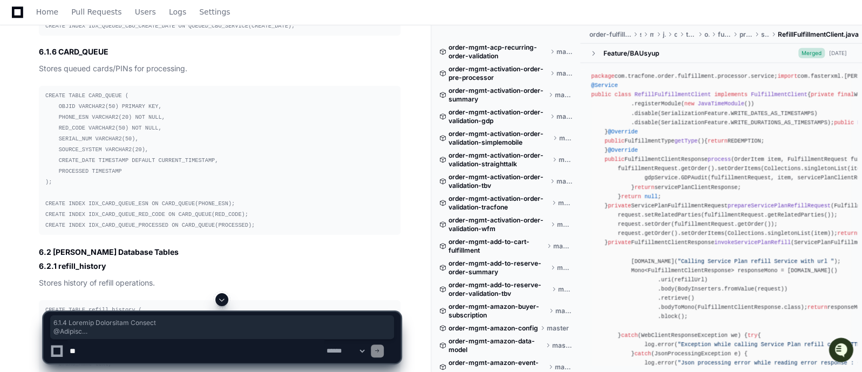
scroll to position [61476, 0]
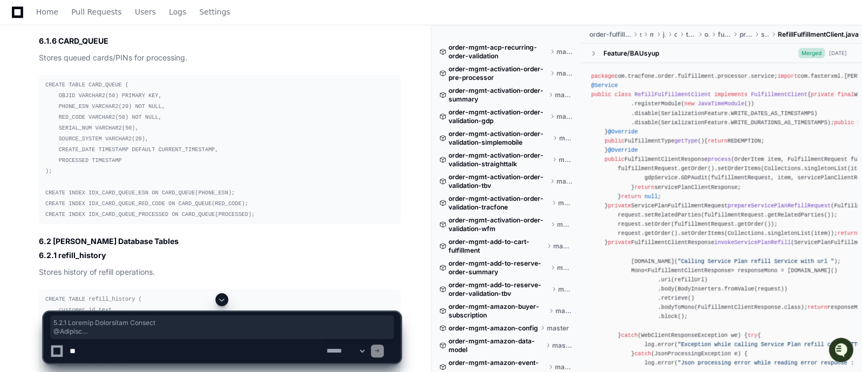
drag, startPoint x: 38, startPoint y: 165, endPoint x: 200, endPoint y: 236, distance: 177.2
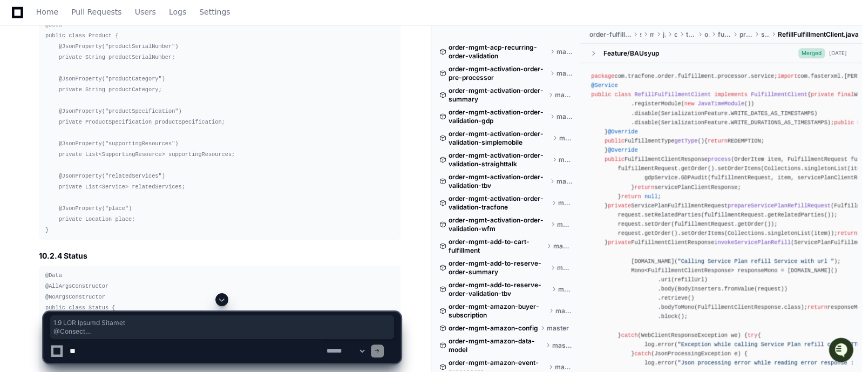
scroll to position [65276, 0]
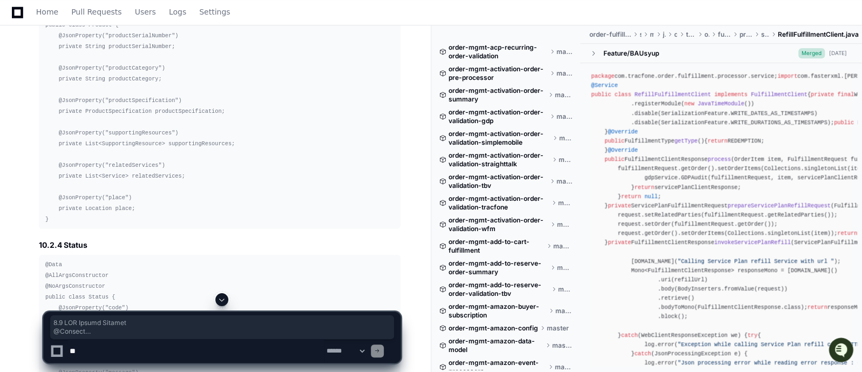
drag, startPoint x: 39, startPoint y: 199, endPoint x: 132, endPoint y: 231, distance: 98.0
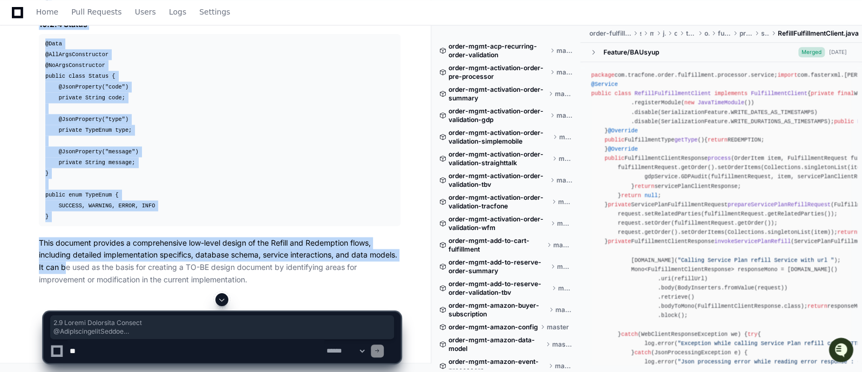
scroll to position [68085, 0]
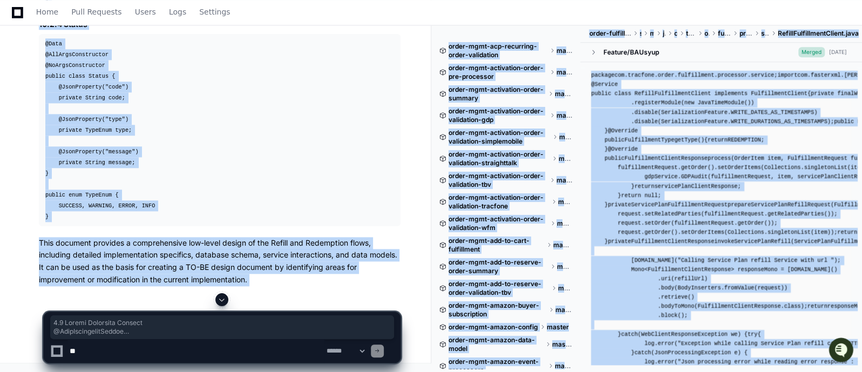
click at [53, 302] on div at bounding box center [222, 299] width 358 height 13
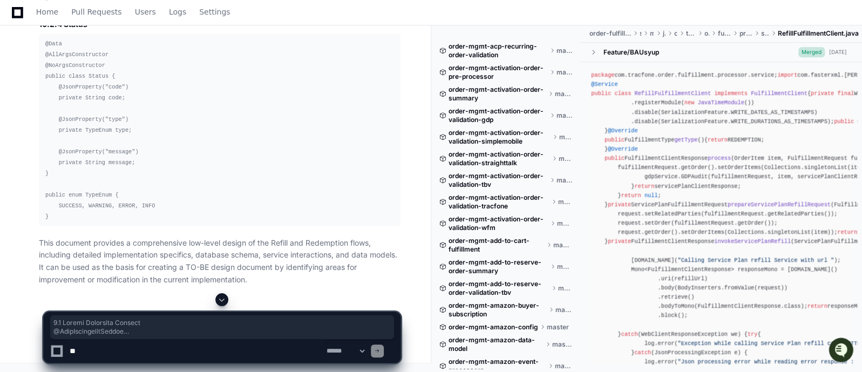
click at [157, 30] on h4 "10.2.4 Status" at bounding box center [220, 24] width 362 height 11
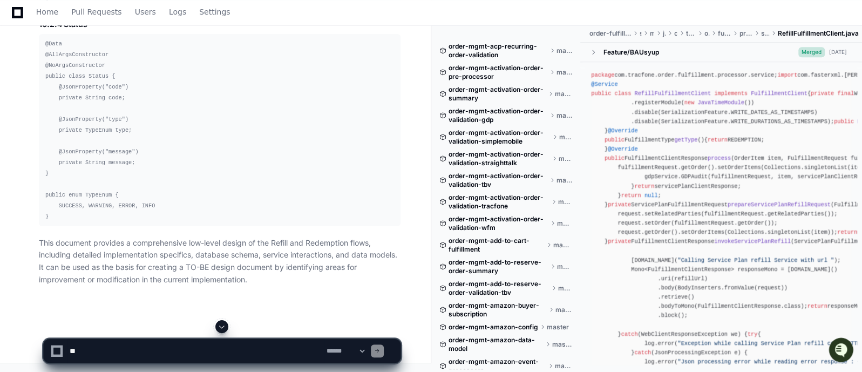
scroll to position [68118, 0]
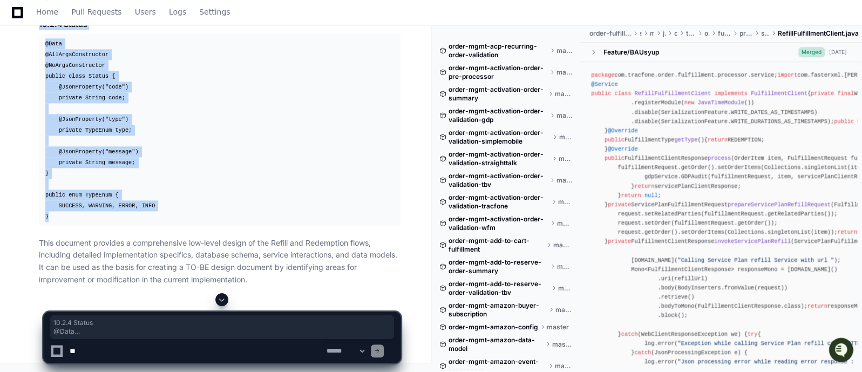
drag, startPoint x: 40, startPoint y: 77, endPoint x: 50, endPoint y: 271, distance: 194.6
click at [295, 226] on pre "@Data @AllArgsConstructor @NoArgsConstructor public class Status { @JsonPropert…" at bounding box center [220, 130] width 362 height 192
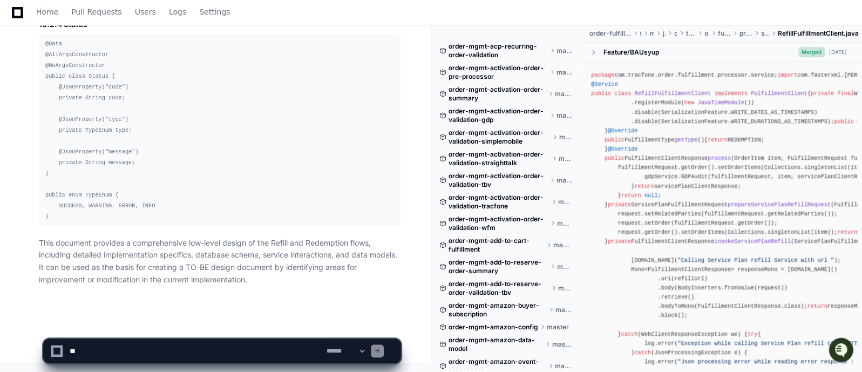
scroll to position [68172, 0]
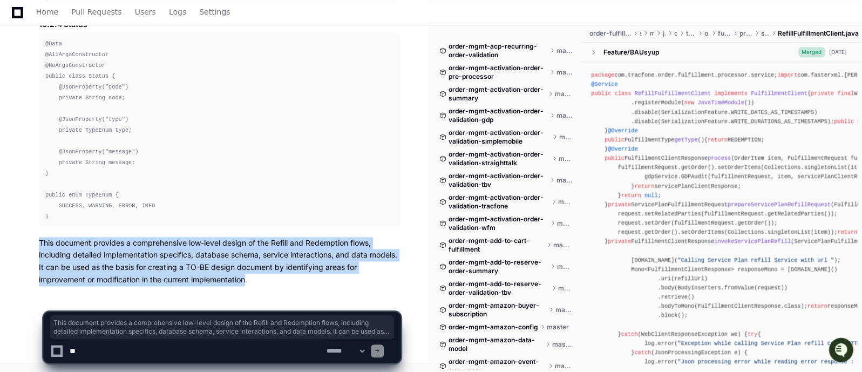
drag, startPoint x: 39, startPoint y: 244, endPoint x: 248, endPoint y: 282, distance: 211.8
click at [248, 282] on p "This document provides a comprehensive low-level design of the Refill and Redem…" at bounding box center [220, 261] width 362 height 49
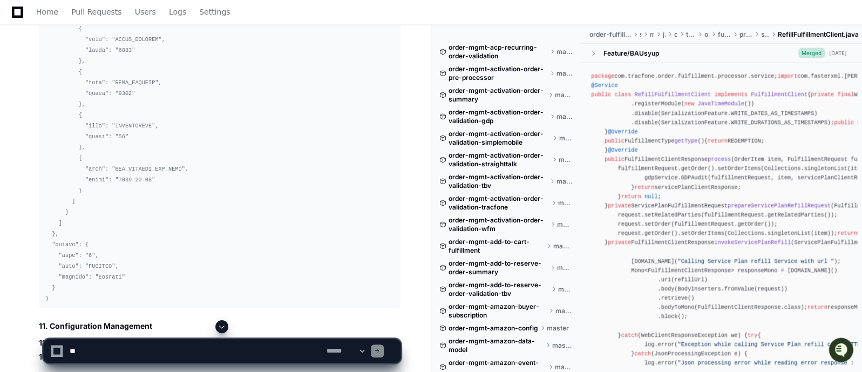
scroll to position [14414, 0]
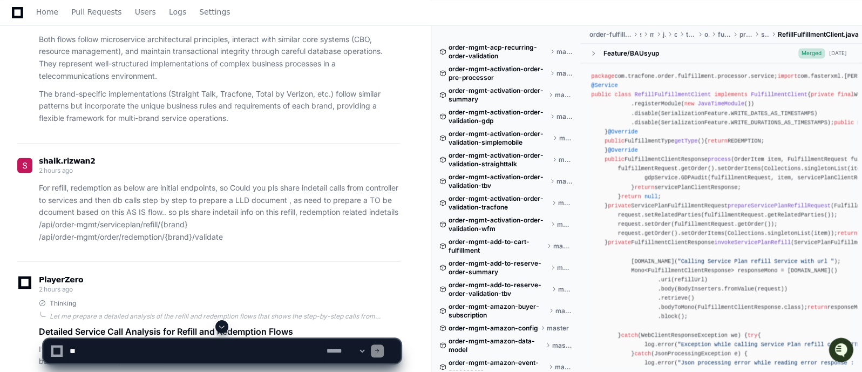
scroll to position [30240, 0]
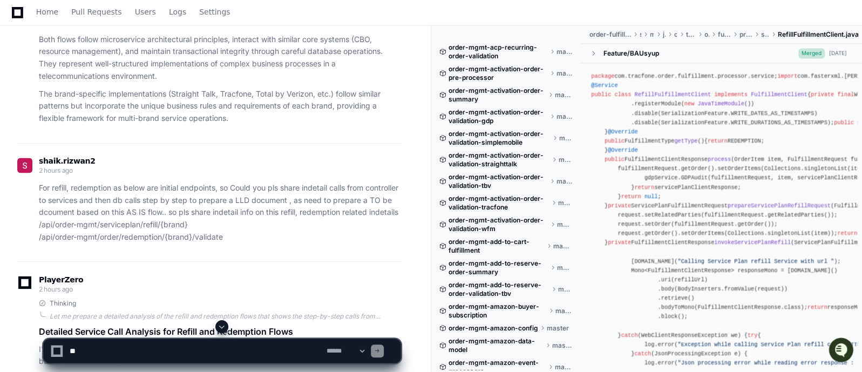
scroll to position [44799, 0]
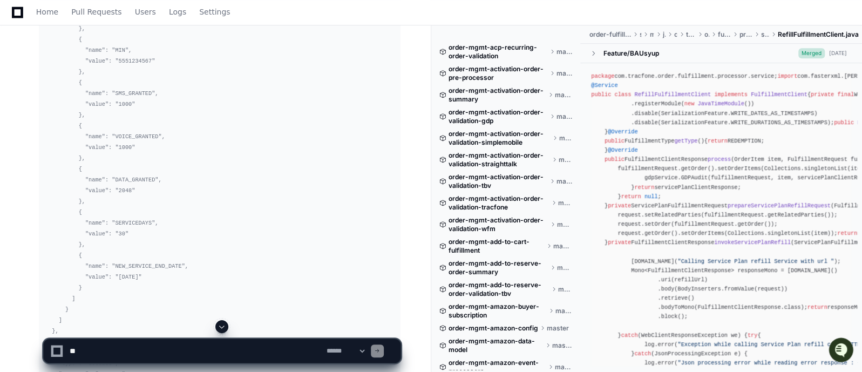
scroll to position [44448, 0]
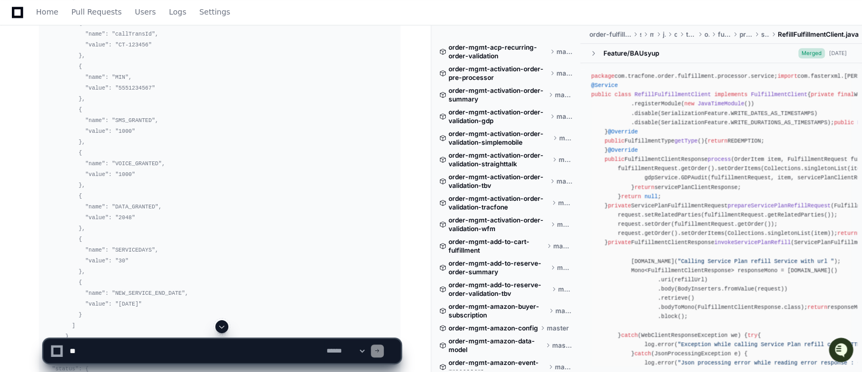
scroll to position [4151, 0]
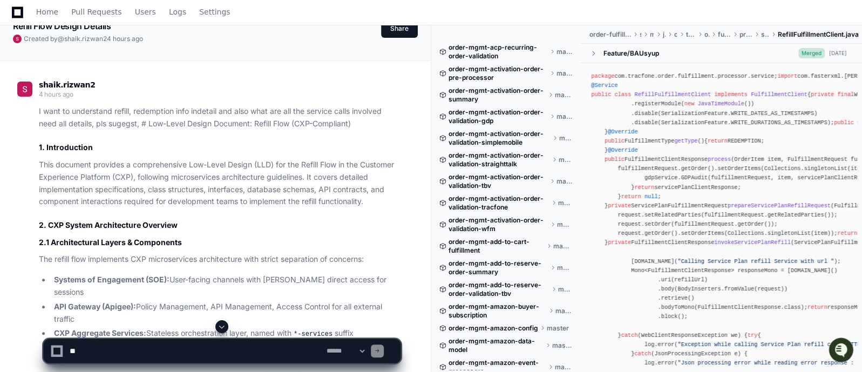
scroll to position [44572, 0]
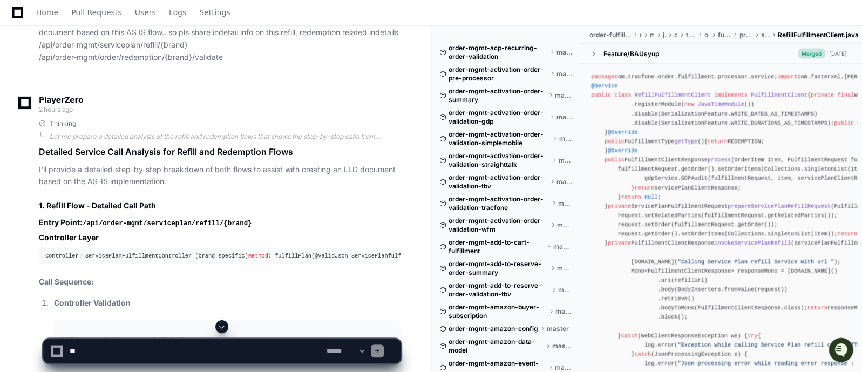
scroll to position [34880, 0]
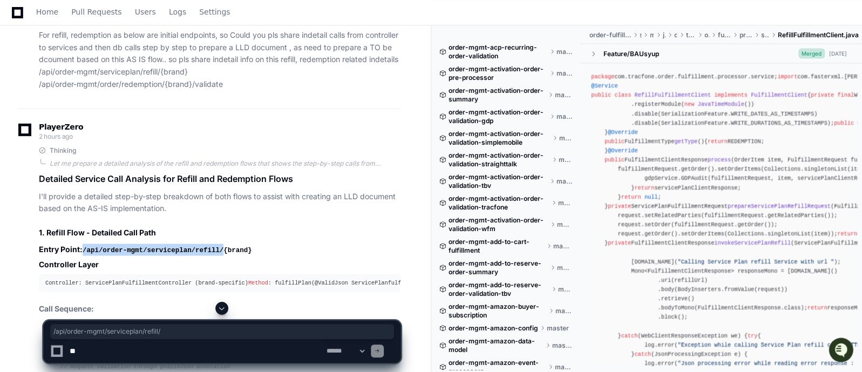
drag, startPoint x: 213, startPoint y: 157, endPoint x: 84, endPoint y: 155, distance: 129.1
click at [84, 246] on code "/api/order-mgmt/serviceplan/refill/{brand}" at bounding box center [167, 250] width 169 height 8
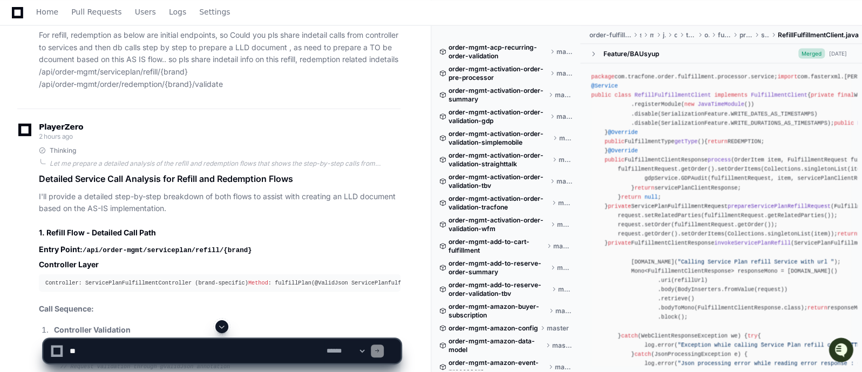
click at [329, 227] on h2 "1. Refill Flow - Detailed Call Path" at bounding box center [220, 232] width 362 height 11
click at [140, 274] on pre "Controller: ServicePlanFulfillmentController (brand-specific) Method : fulfillP…" at bounding box center [220, 283] width 362 height 18
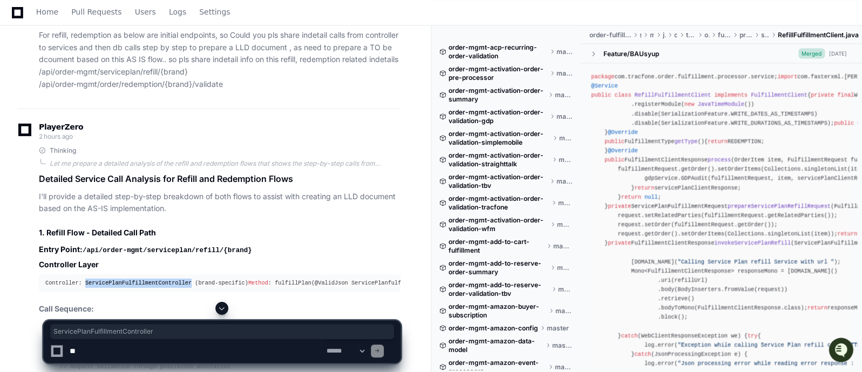
click at [140, 274] on pre "Controller: ServicePlanFulfillmentController (brand-specific) Method : fulfillP…" at bounding box center [220, 283] width 362 height 18
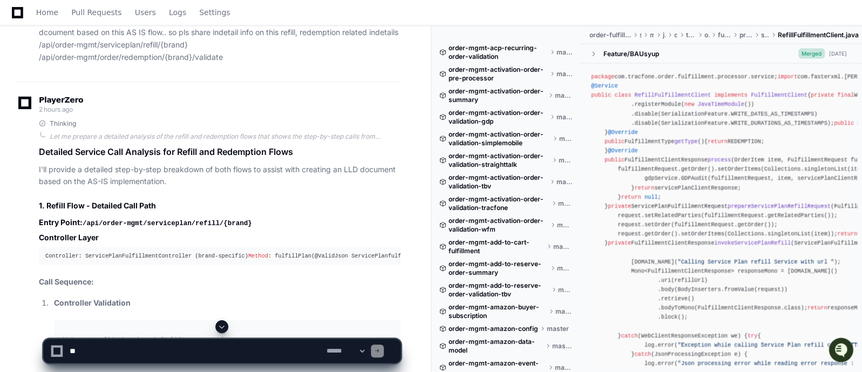
scroll to position [34988, 0]
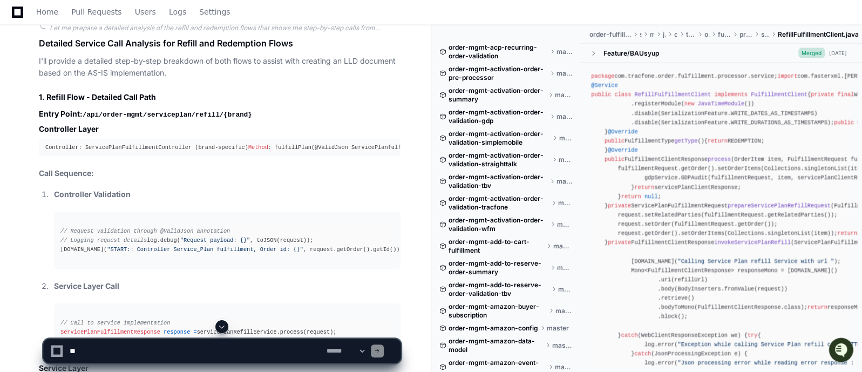
scroll to position [35042, 0]
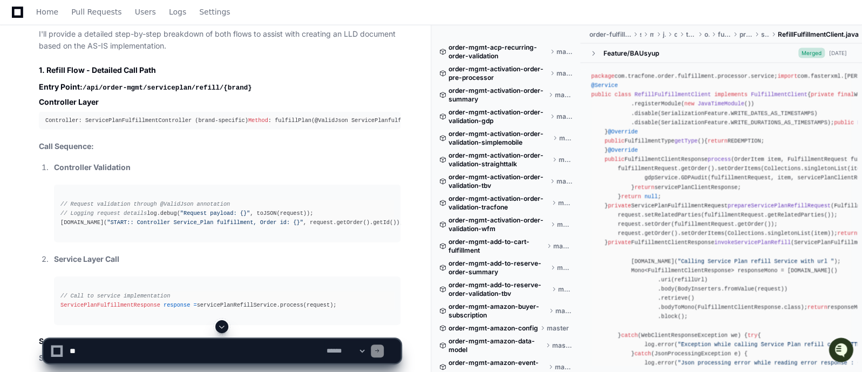
click at [330, 253] on p "Service Layer Call" at bounding box center [227, 259] width 347 height 12
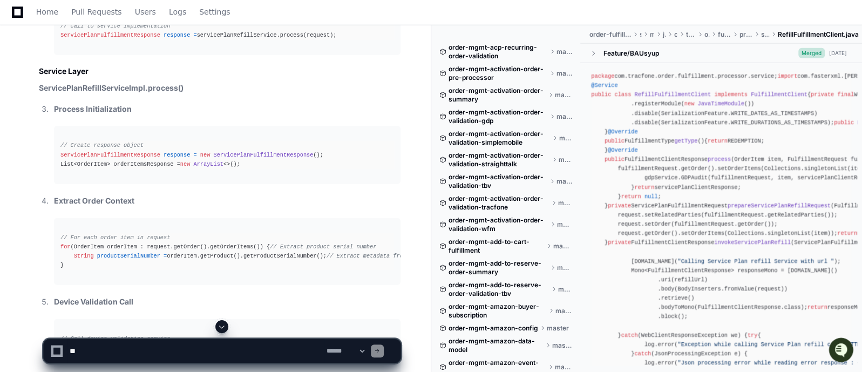
scroll to position [35339, 0]
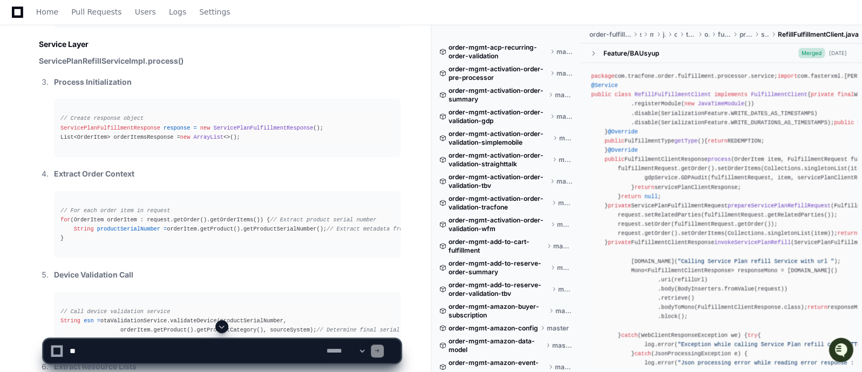
drag, startPoint x: 330, startPoint y: 184, endPoint x: 420, endPoint y: 89, distance: 130.6
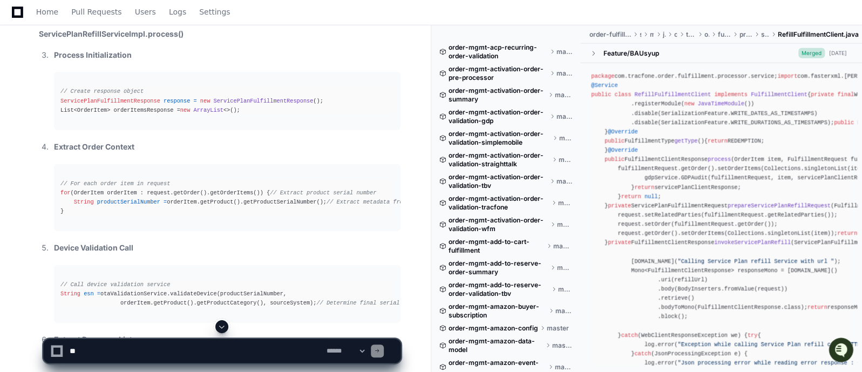
scroll to position [35393, 0]
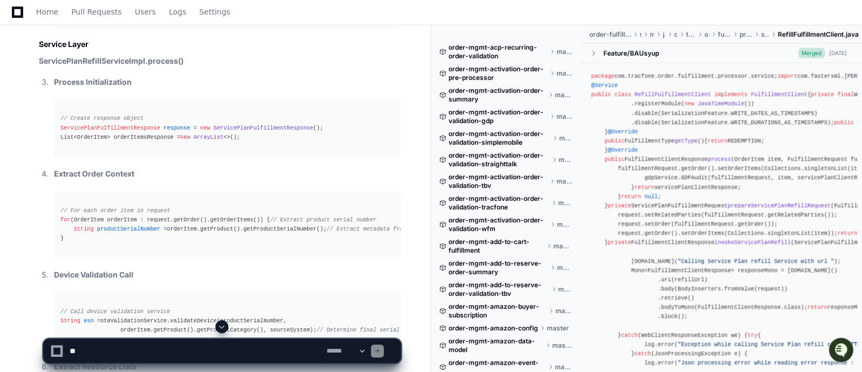
scroll to position [35312, 0]
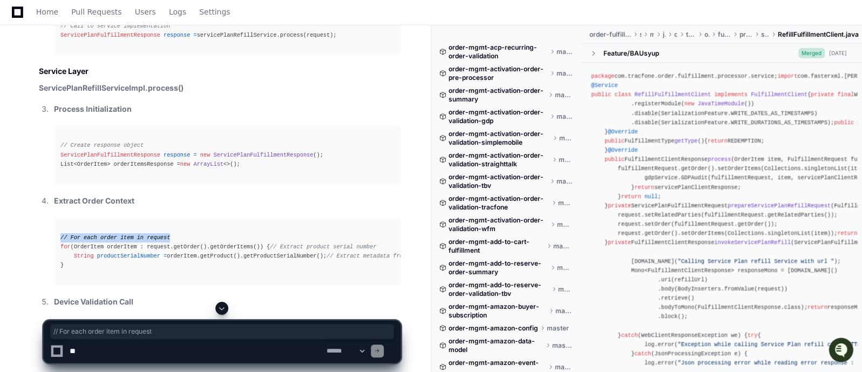
drag, startPoint x: 166, startPoint y: 163, endPoint x: 59, endPoint y: 160, distance: 107.5
click at [59, 218] on pre "// For each order item in request for (OrderItem orderItem : request.getOrder()…" at bounding box center [227, 251] width 347 height 67
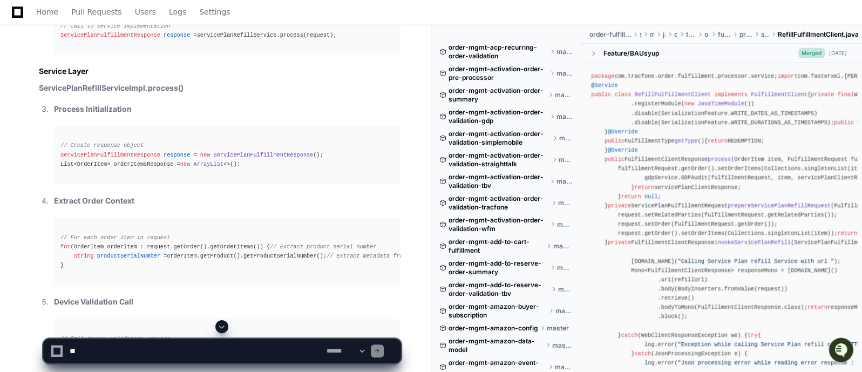
click at [385, 195] on p "Extract Order Context" at bounding box center [227, 201] width 347 height 12
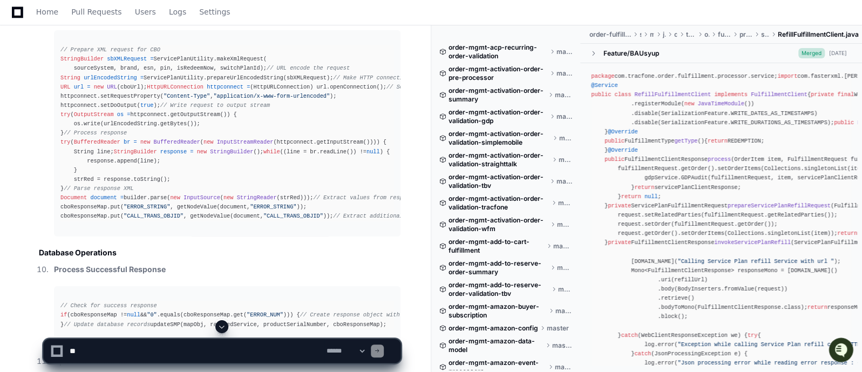
scroll to position [36148, 0]
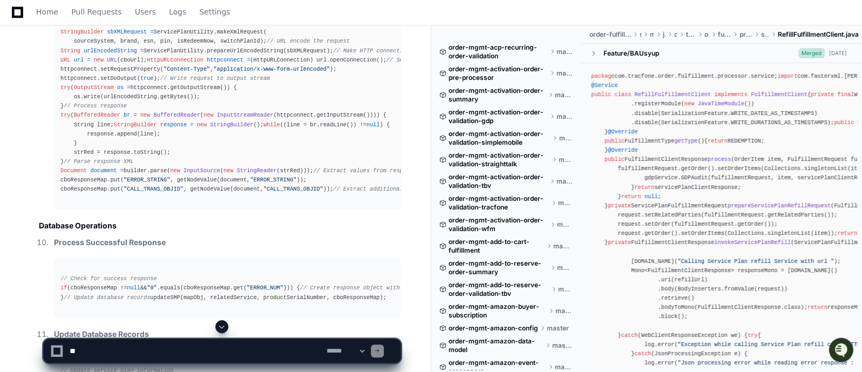
click at [227, 209] on li "CBO Call Execution // Prepare XML request for CBO StringBuilder sbXMLRequest = …" at bounding box center [226, 94] width 350 height 229
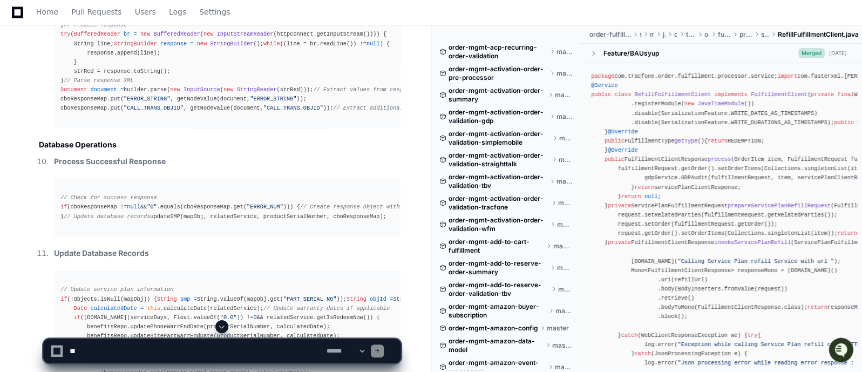
scroll to position [36256, 0]
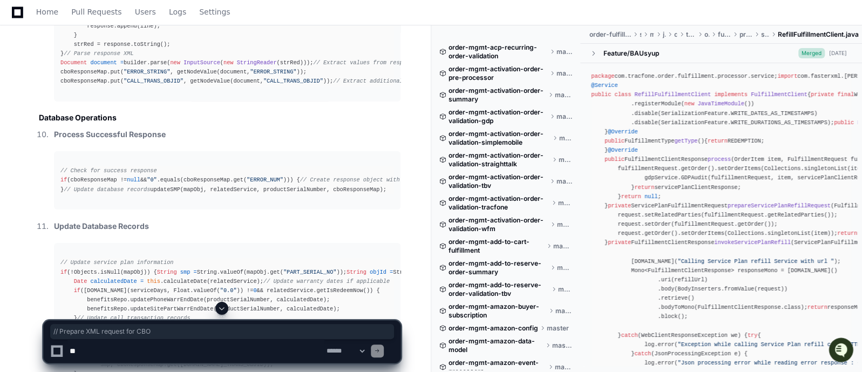
drag, startPoint x: 158, startPoint y: 185, endPoint x: 58, endPoint y: 182, distance: 99.4
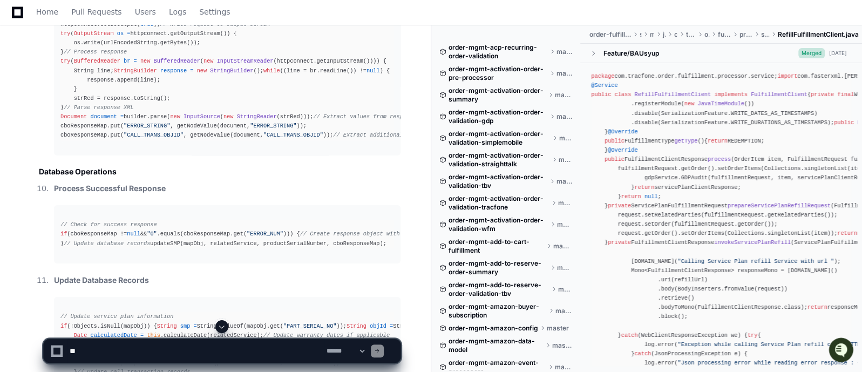
scroll to position [36229, 0]
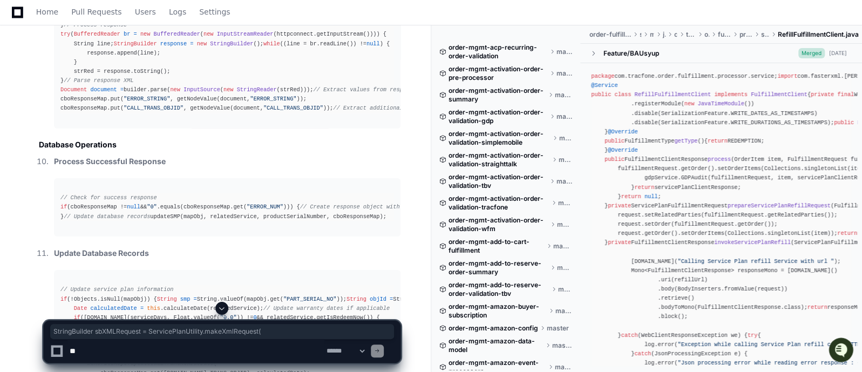
drag, startPoint x: 257, startPoint y: 219, endPoint x: 62, endPoint y: 219, distance: 195.5
click at [62, 113] on div "// Prepare XML request for CBO StringBuilder sbXMLRequest = ServicePlanUtility.…" at bounding box center [227, 24] width 334 height 175
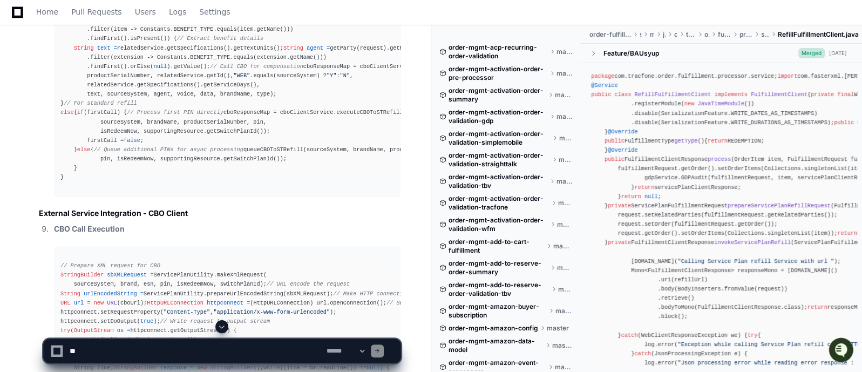
scroll to position [35879, 0]
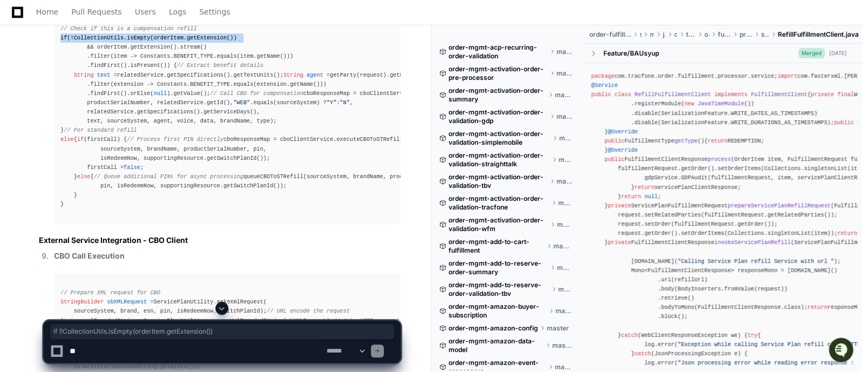
drag, startPoint x: 232, startPoint y: 158, endPoint x: 59, endPoint y: 157, distance: 172.8
click at [59, 157] on pre "// Check if this is a compensation refill if (!CollectionUtils.isEmpty(orderIte…" at bounding box center [227, 116] width 347 height 215
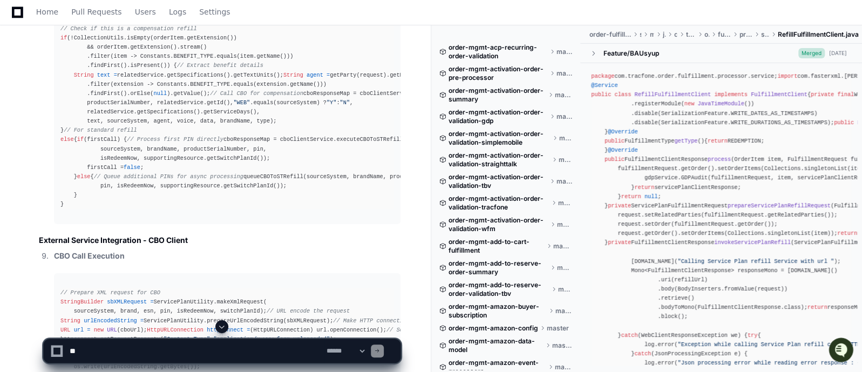
click at [220, 325] on span at bounding box center [222, 326] width 9 height 9
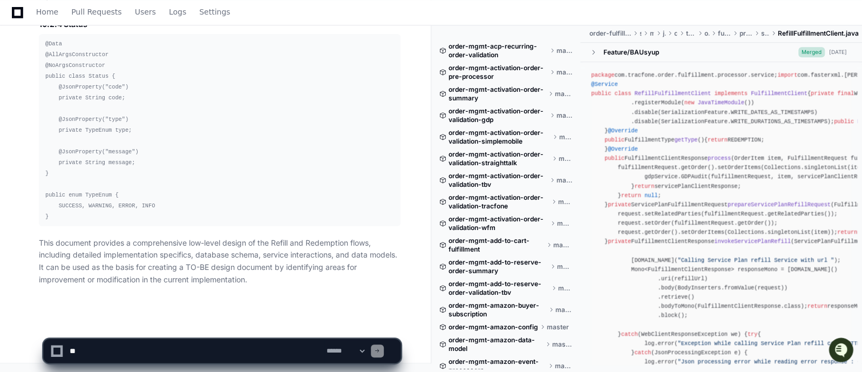
click at [146, 349] on textarea at bounding box center [195, 351] width 257 height 24
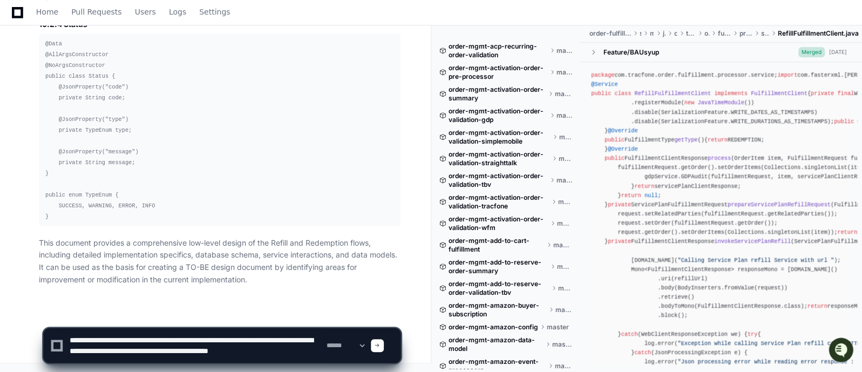
scroll to position [3, 0]
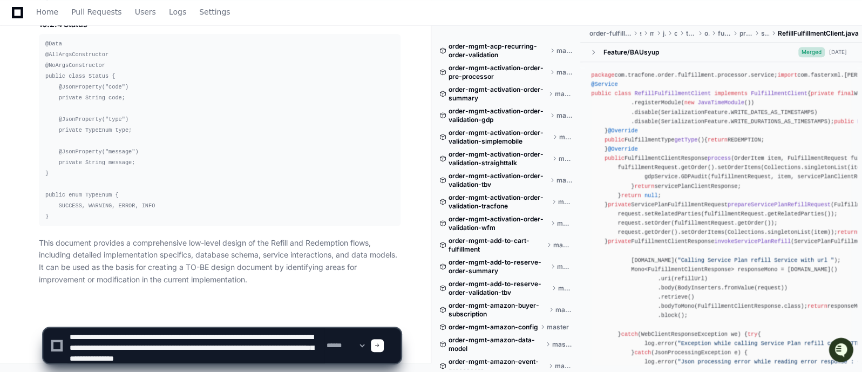
type textarea "**********"
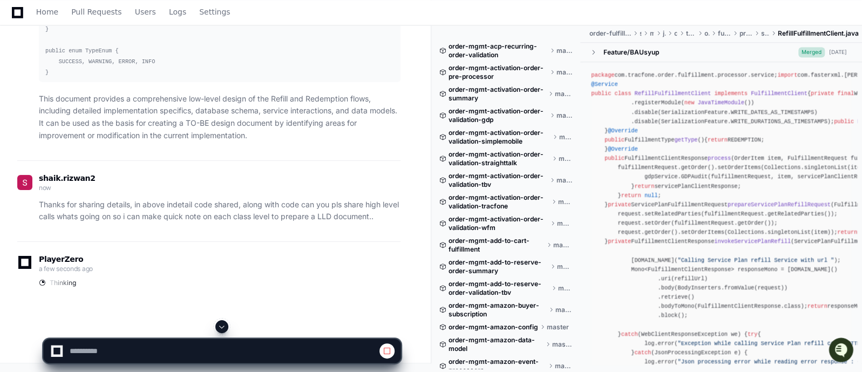
scroll to position [67957, 0]
click at [226, 327] on span at bounding box center [222, 326] width 9 height 9
